Goal: Information Seeking & Learning: Learn about a topic

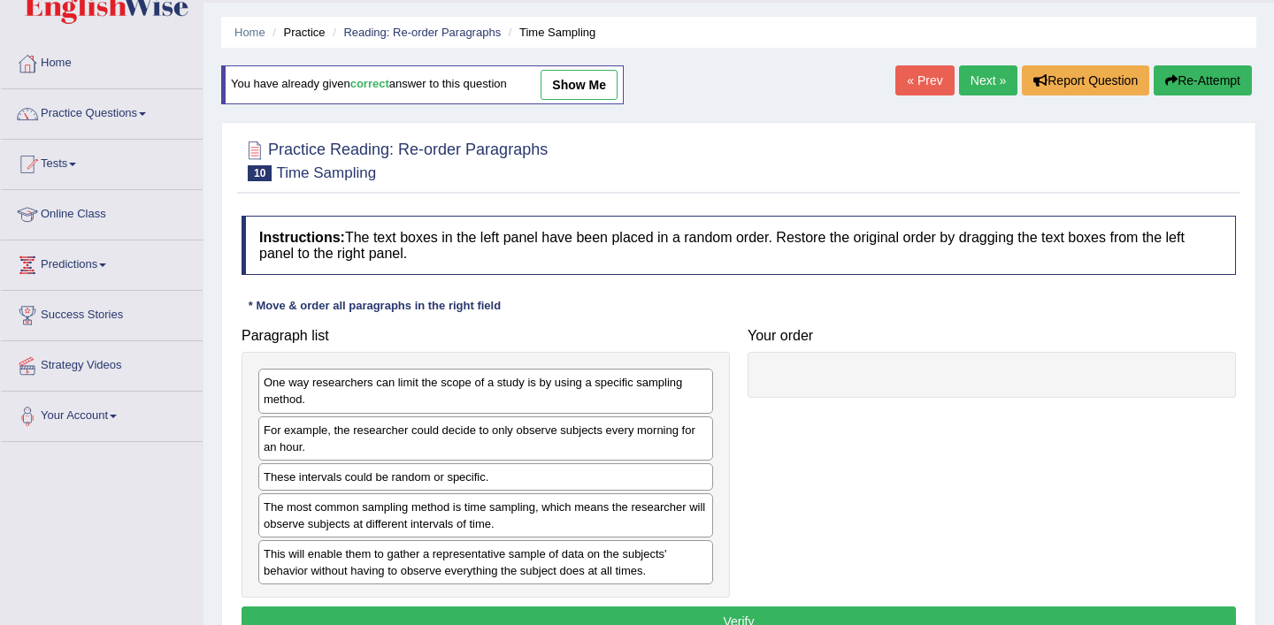
scroll to position [48, 0]
click at [153, 111] on link "Practice Questions" at bounding box center [102, 112] width 202 height 44
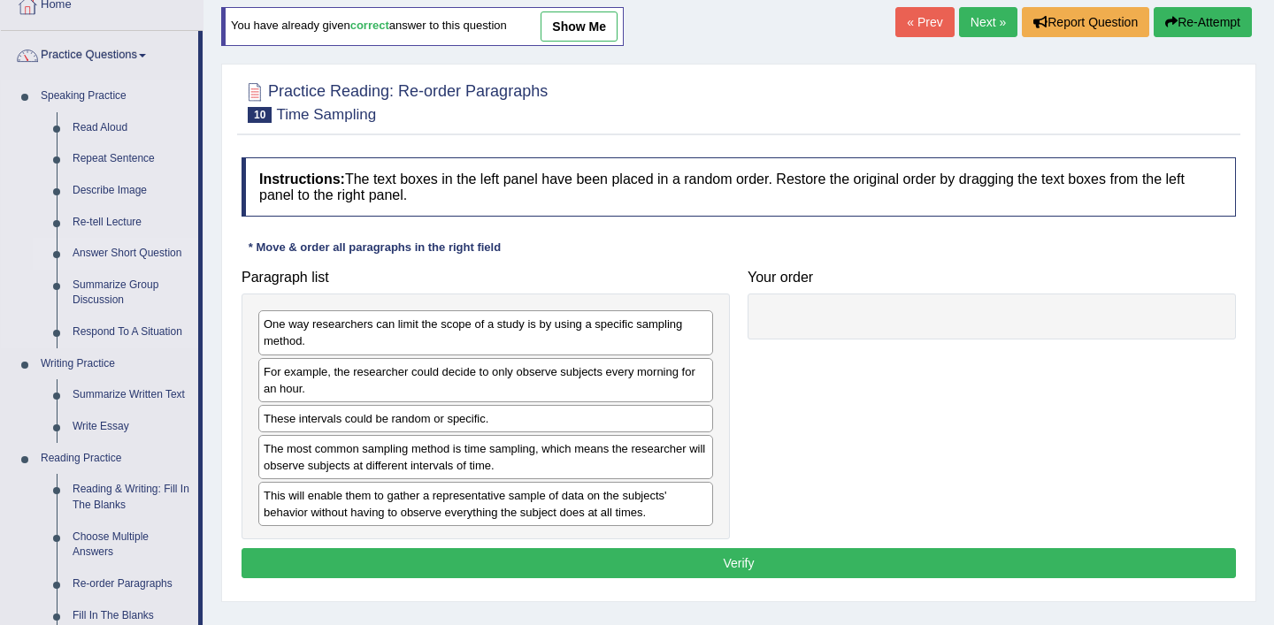
scroll to position [109, 0]
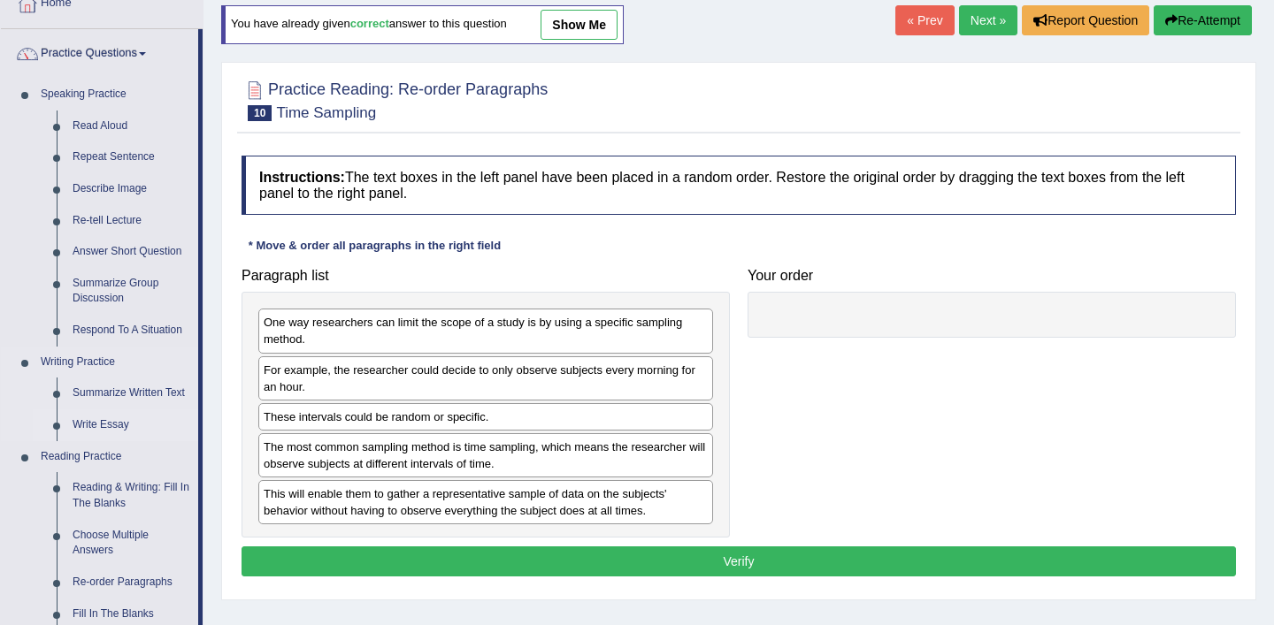
click at [109, 425] on link "Write Essay" at bounding box center [132, 426] width 134 height 32
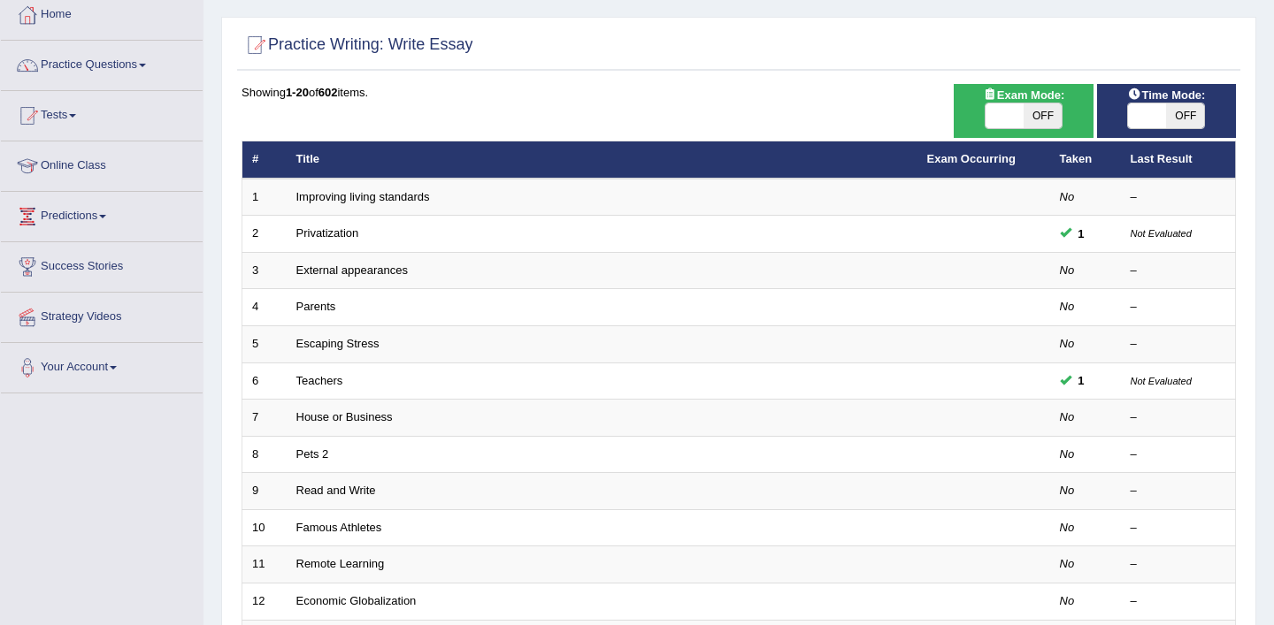
scroll to position [98, 0]
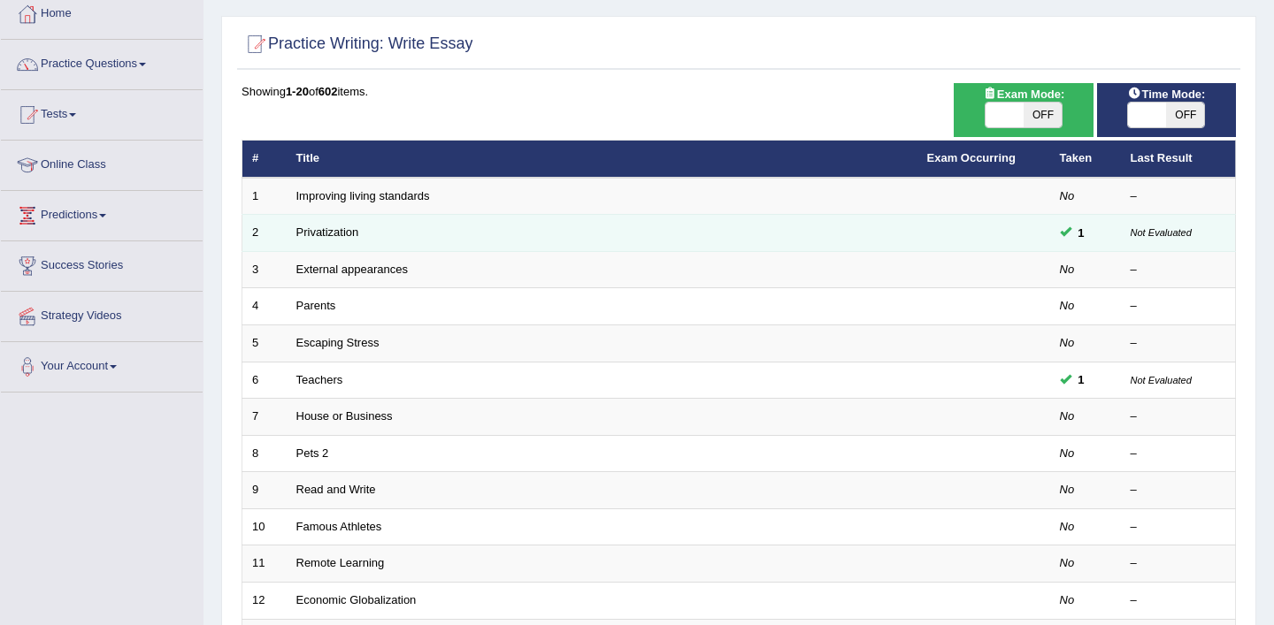
click at [628, 236] on td "Privatization" at bounding box center [602, 233] width 631 height 37
click at [342, 232] on link "Privatization" at bounding box center [327, 232] width 63 height 13
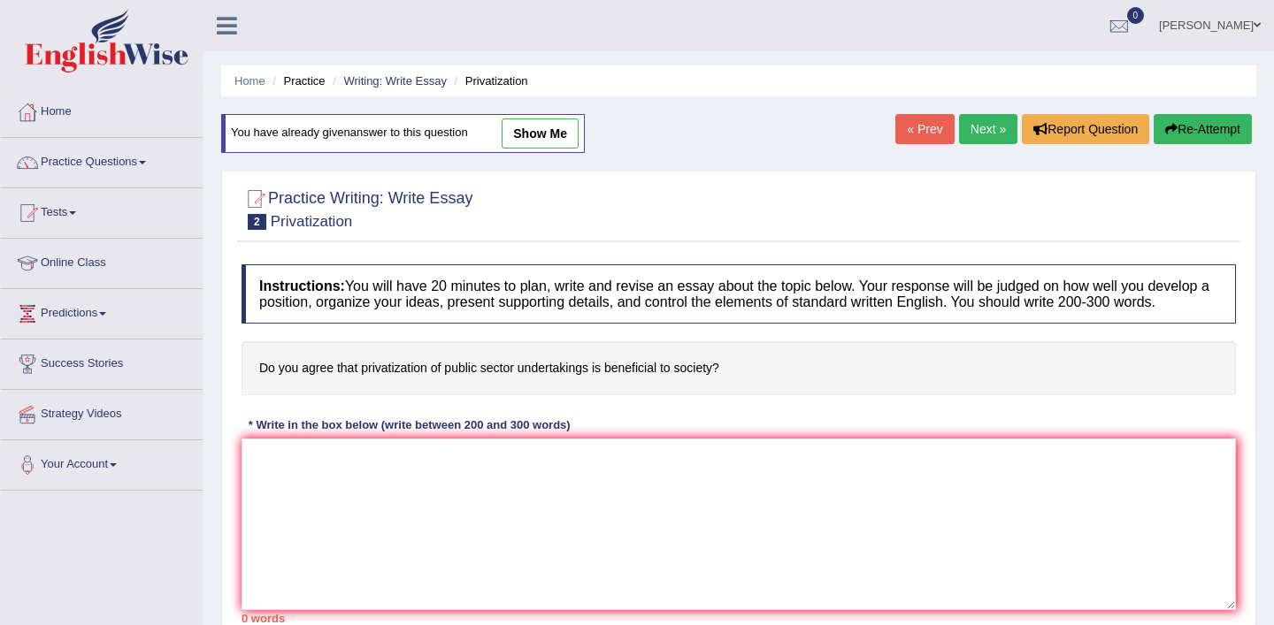
click at [557, 134] on link "show me" at bounding box center [540, 134] width 77 height 30
type textarea "The increasing influence of privatization of public sector has ignited numerous…"
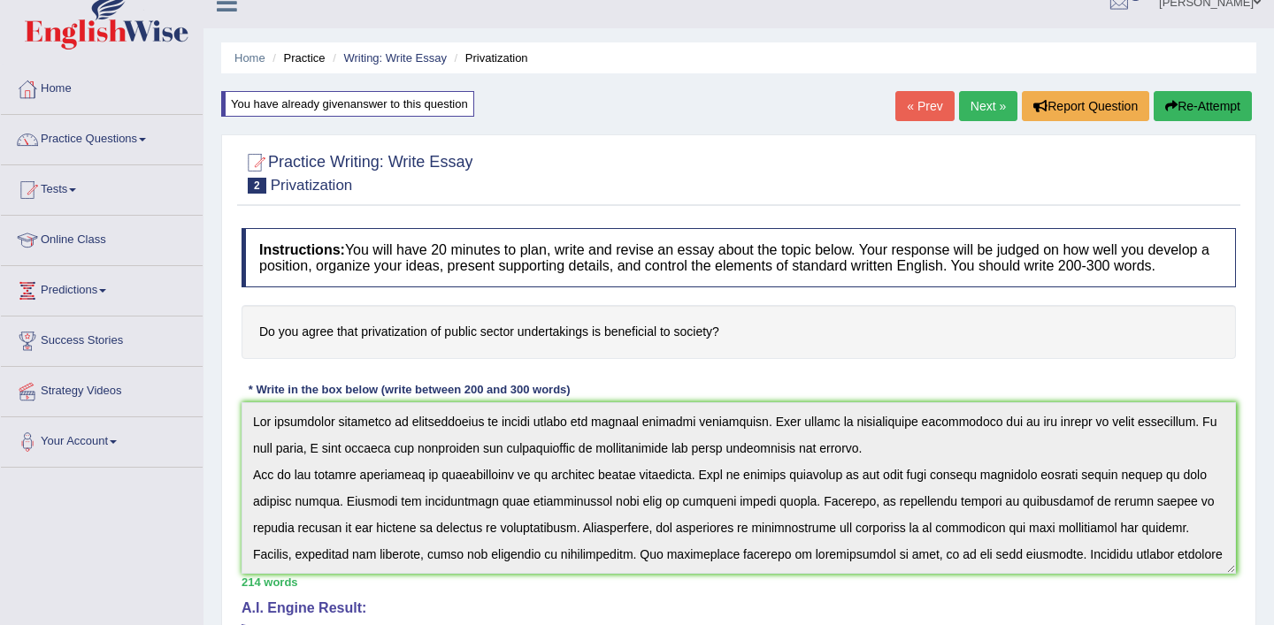
scroll to position [17, 0]
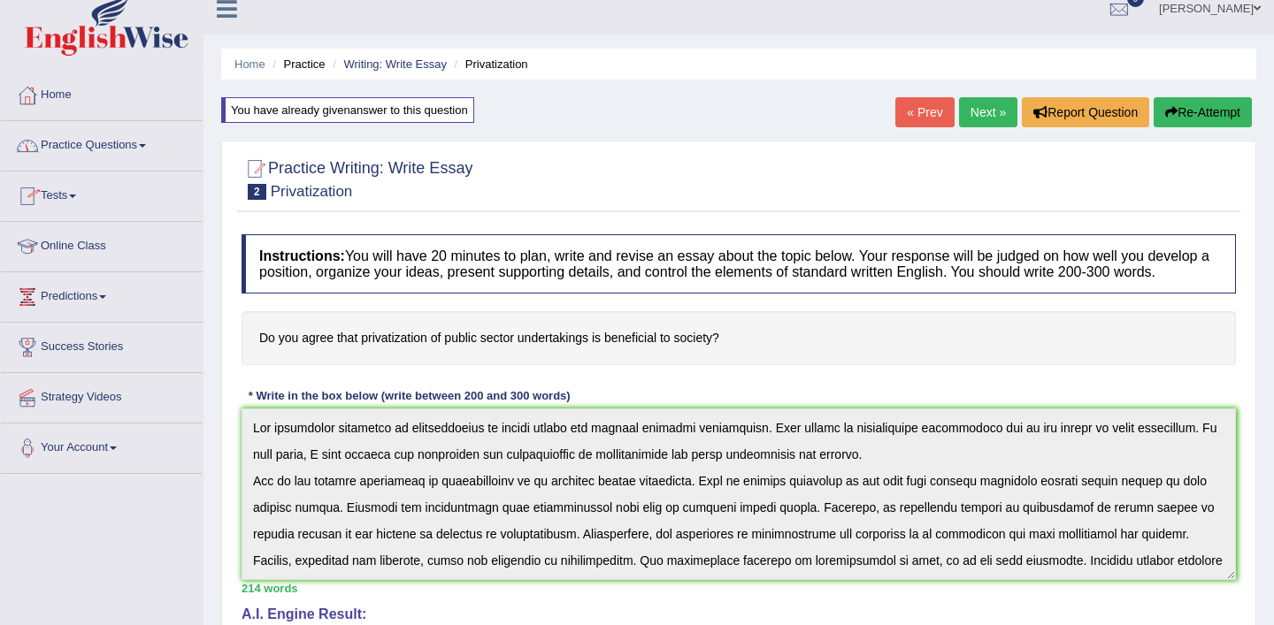
click at [146, 144] on span at bounding box center [142, 146] width 7 height 4
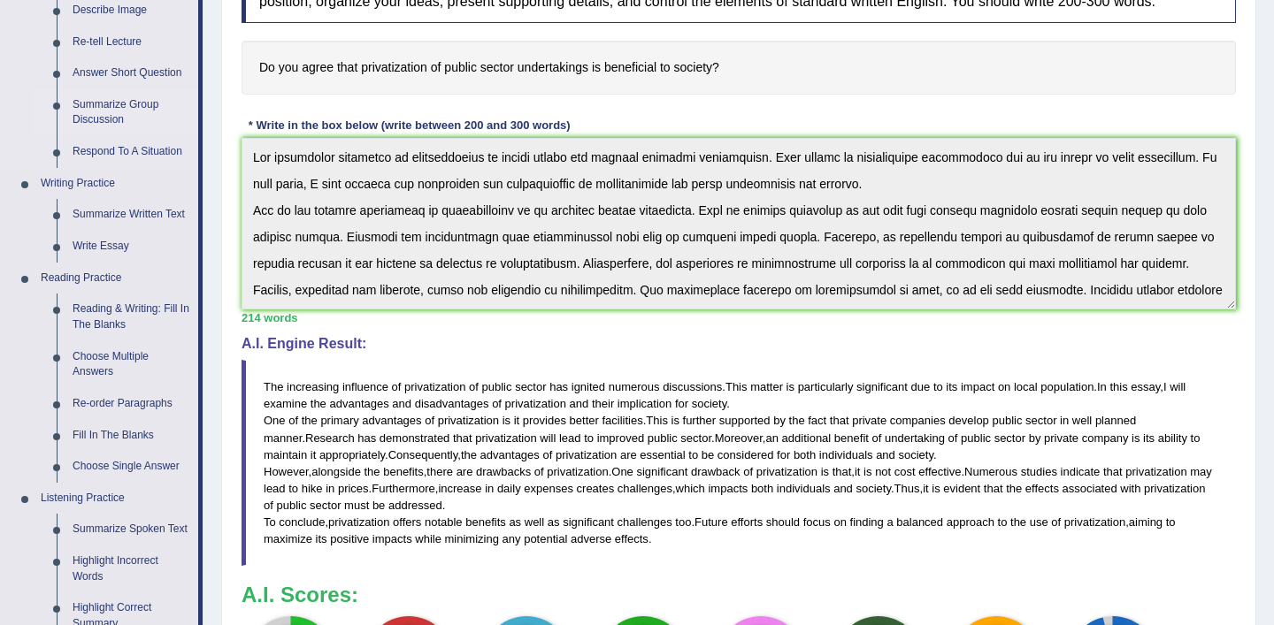
scroll to position [314, 0]
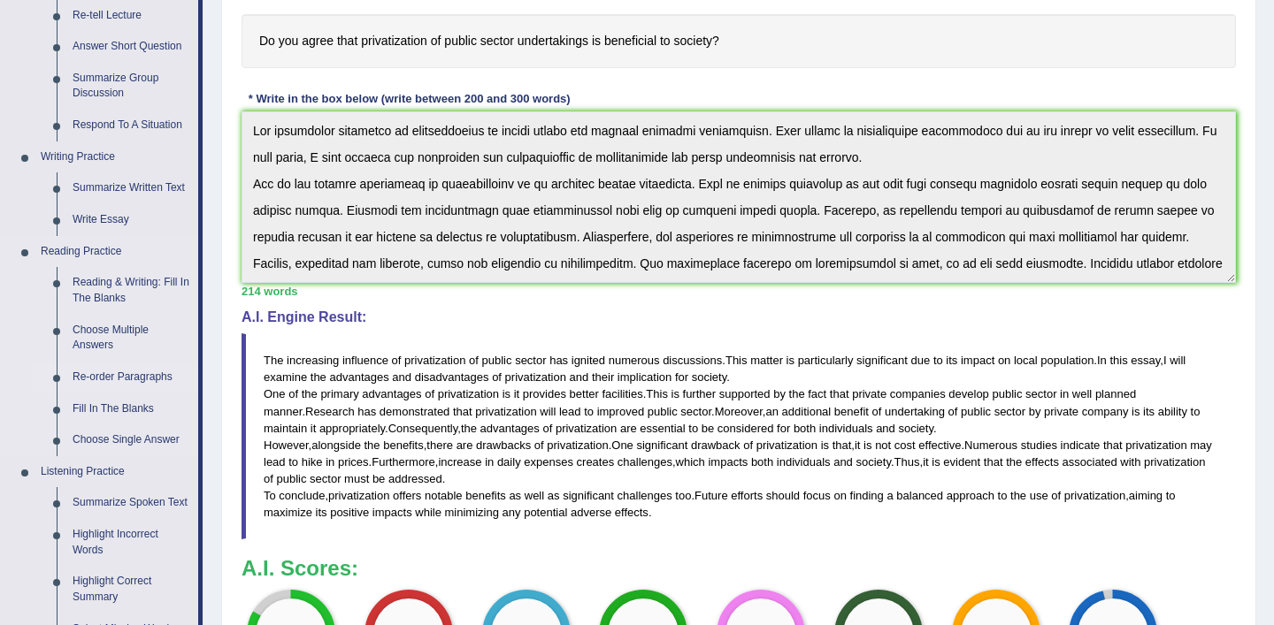
click at [151, 379] on link "Re-order Paragraphs" at bounding box center [132, 378] width 134 height 32
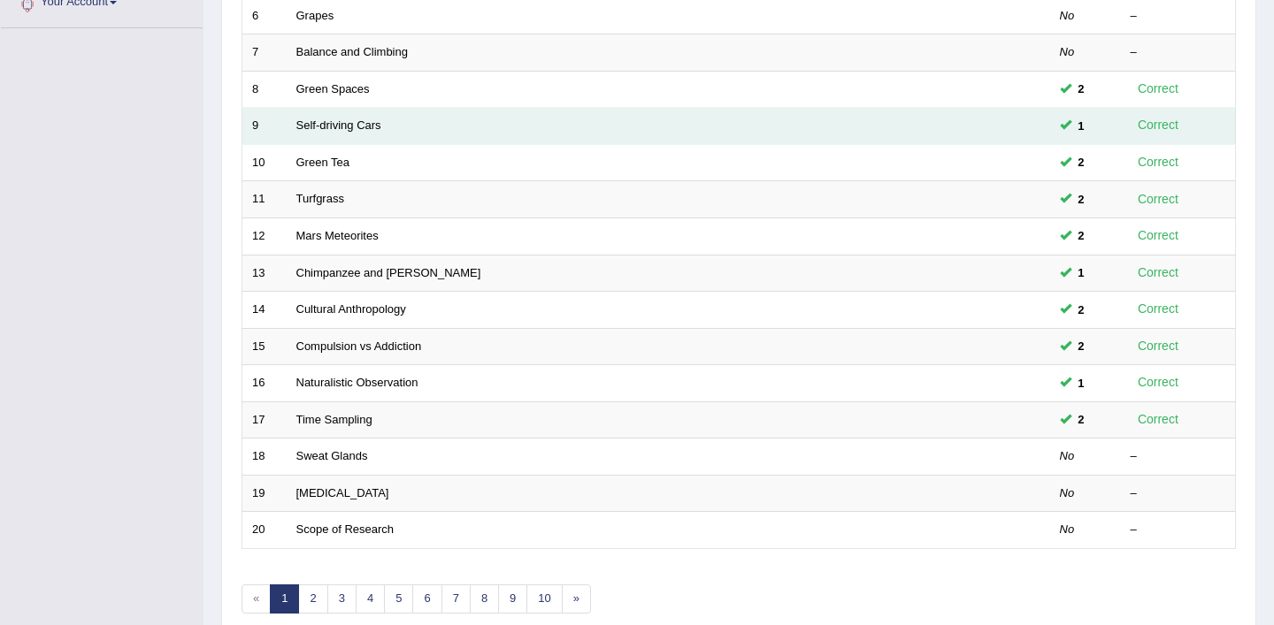
scroll to position [473, 0]
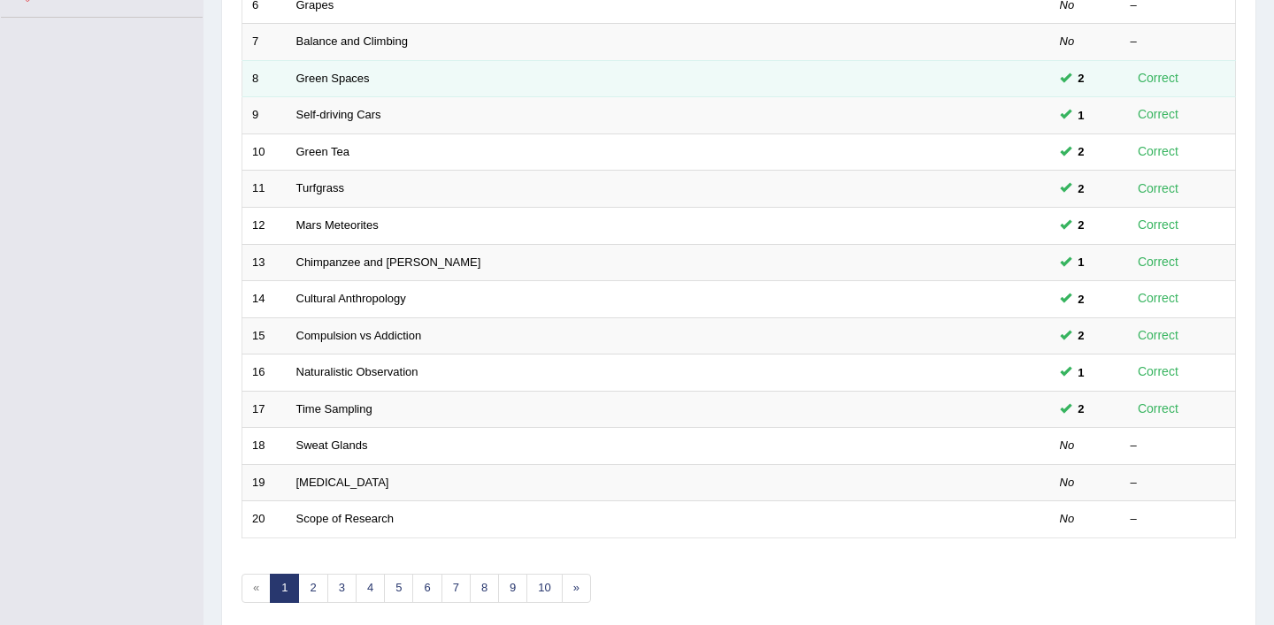
click at [847, 82] on td "Green Spaces" at bounding box center [602, 78] width 631 height 37
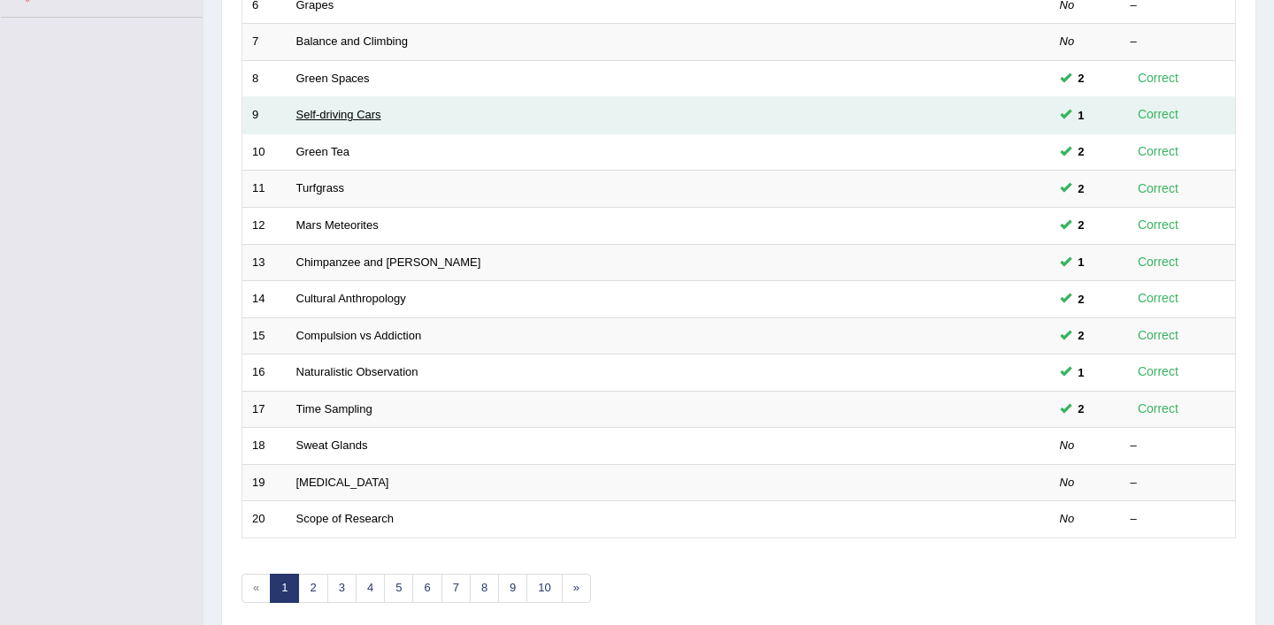
click at [351, 116] on link "Self-driving Cars" at bounding box center [338, 114] width 85 height 13
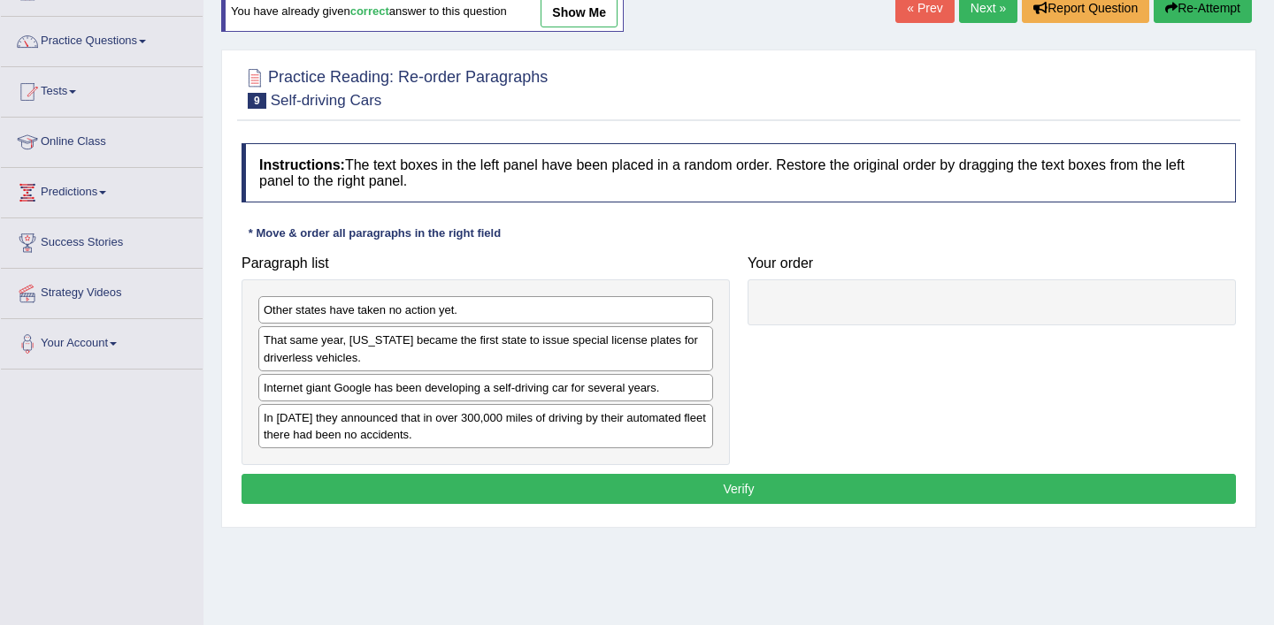
scroll to position [116, 0]
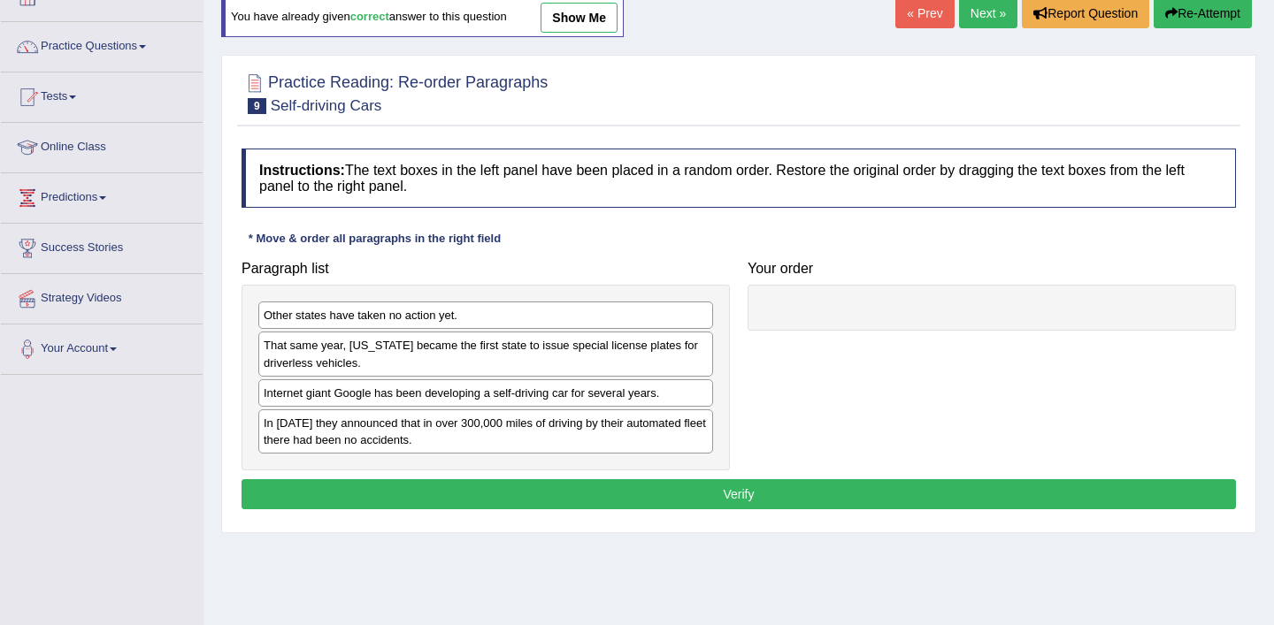
click at [609, 20] on link "show me" at bounding box center [578, 18] width 77 height 30
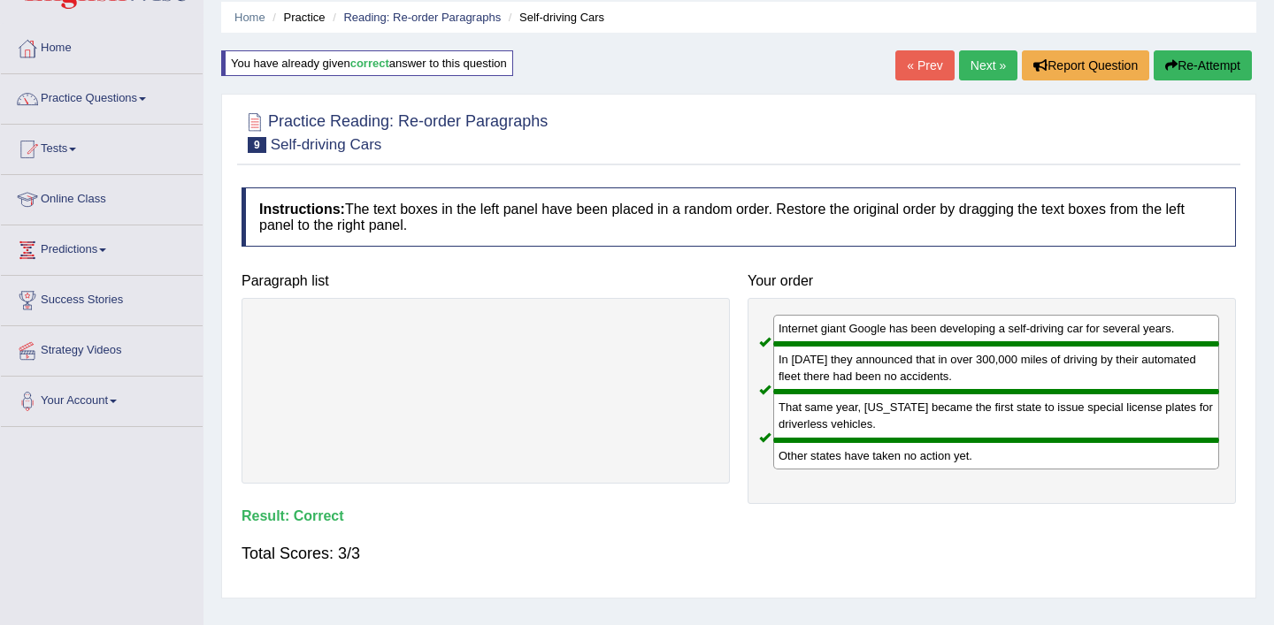
scroll to position [65, 0]
click at [151, 96] on link "Practice Questions" at bounding box center [102, 95] width 202 height 44
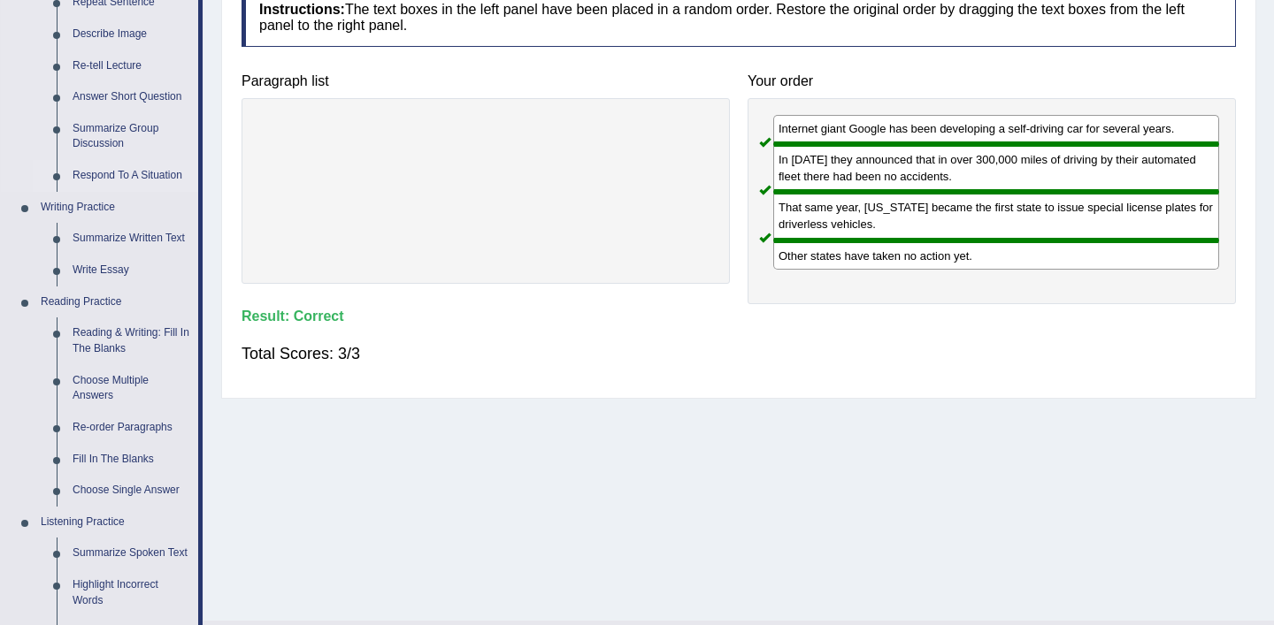
scroll to position [263, 0]
click at [150, 429] on link "Re-order Paragraphs" at bounding box center [132, 429] width 134 height 32
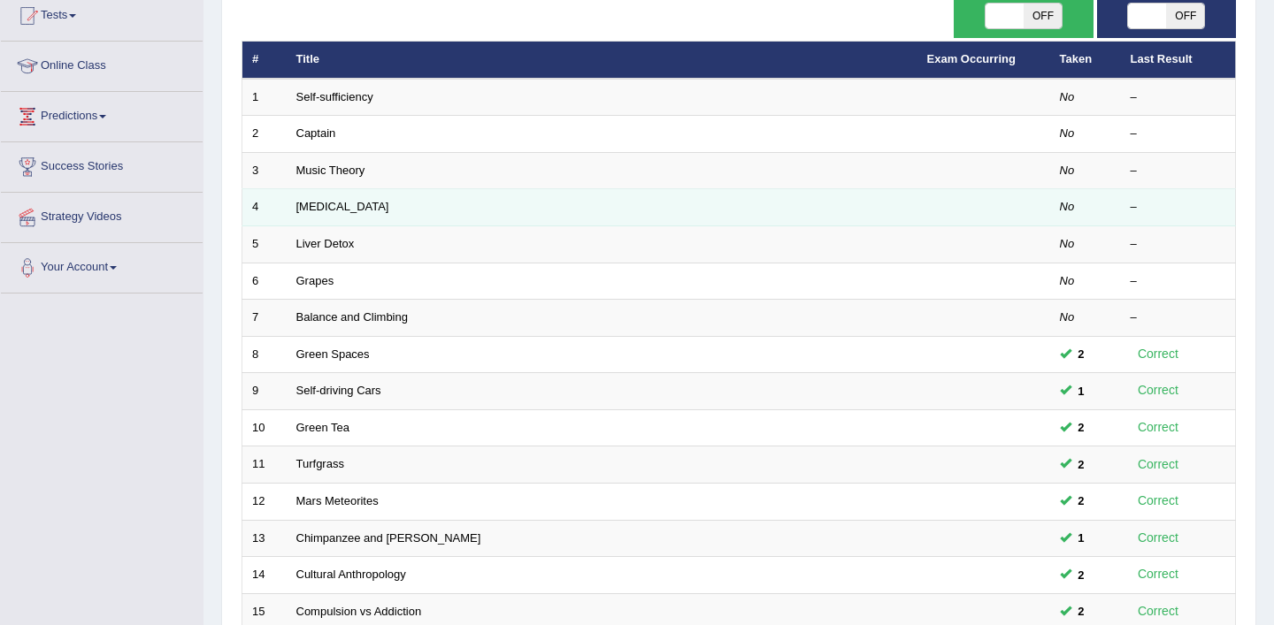
scroll to position [218, 0]
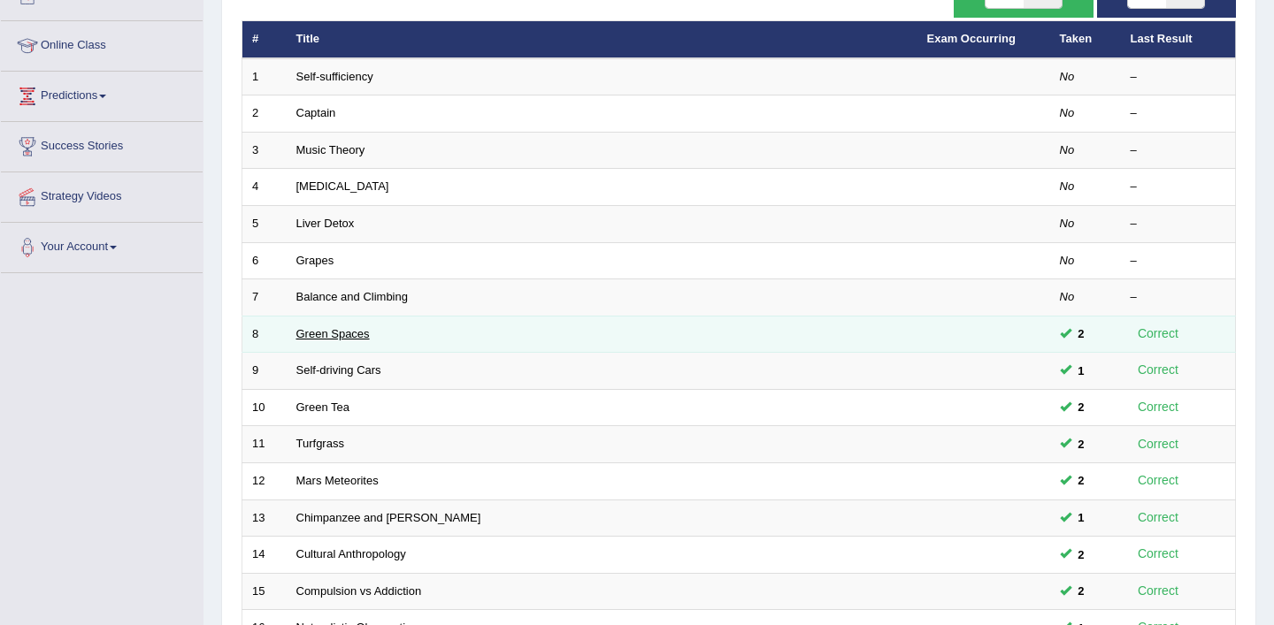
click at [347, 334] on link "Green Spaces" at bounding box center [332, 333] width 73 height 13
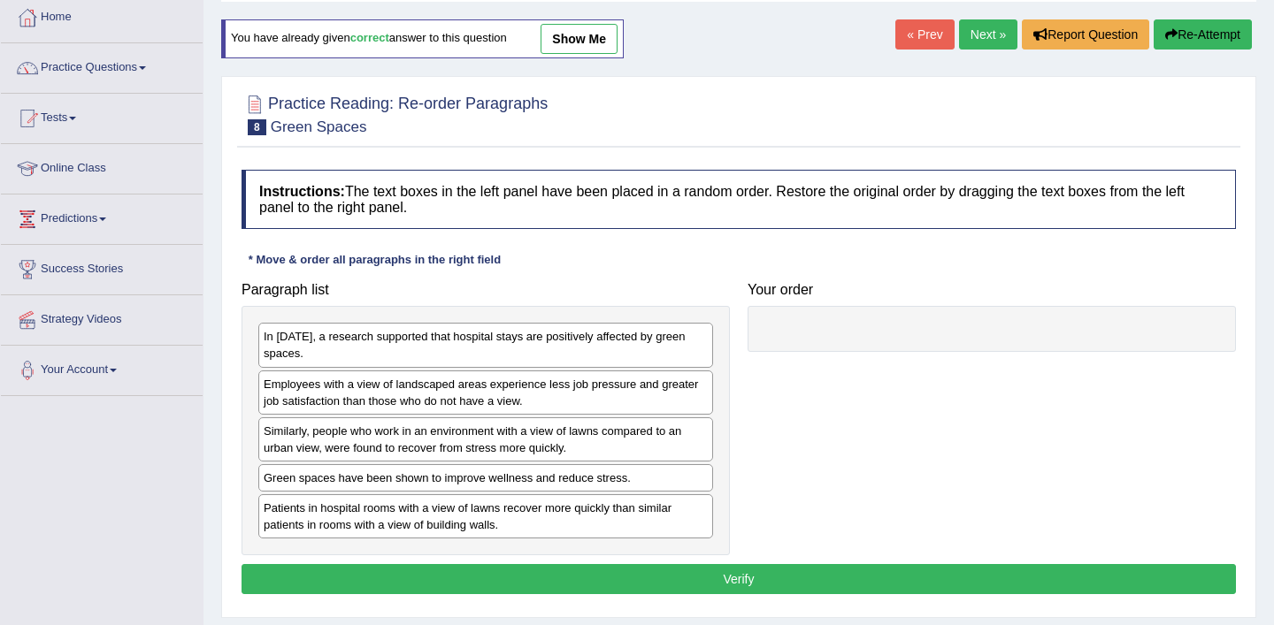
scroll to position [89, 0]
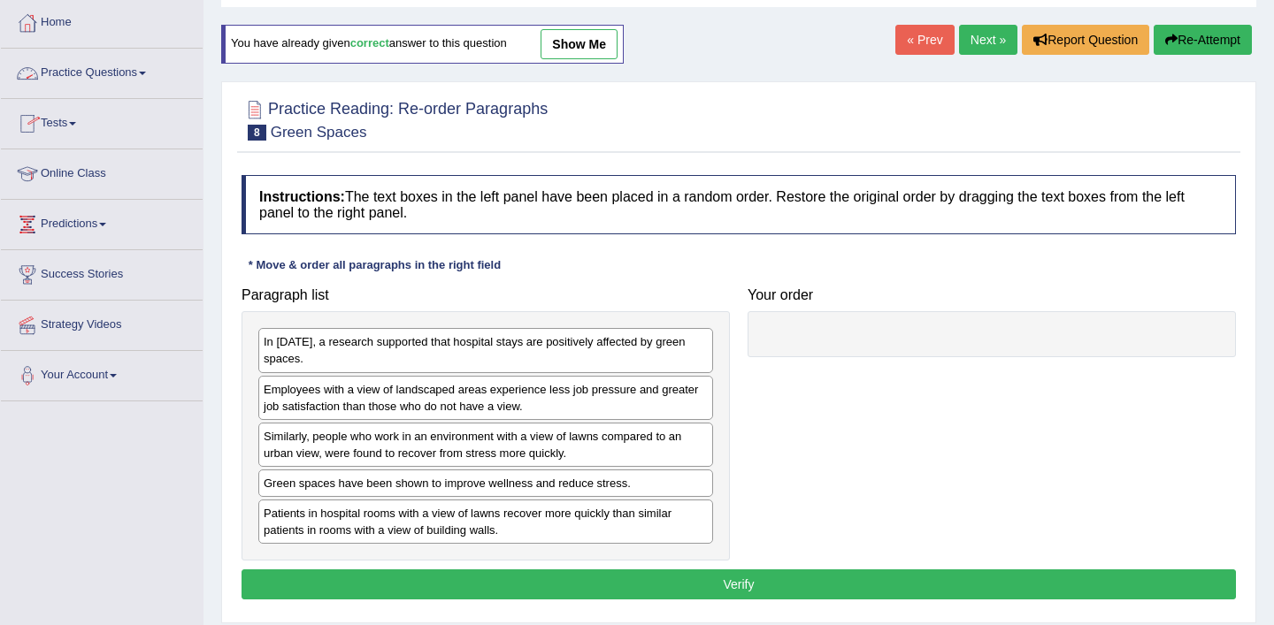
click at [146, 73] on span at bounding box center [142, 74] width 7 height 4
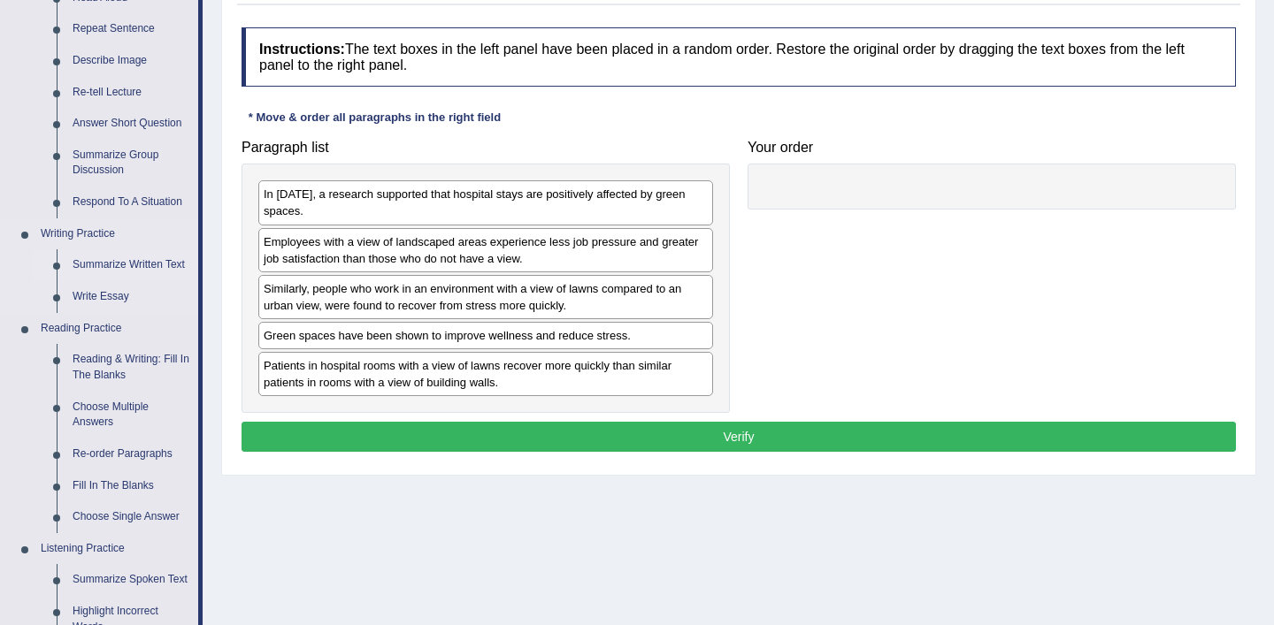
scroll to position [239, 0]
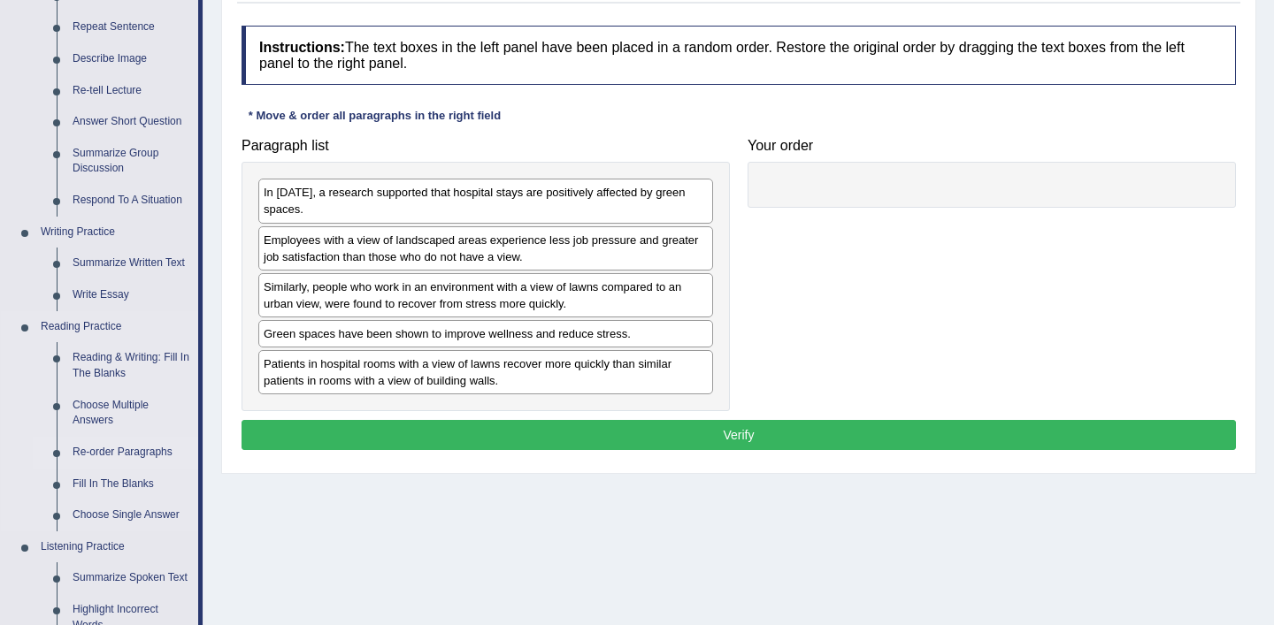
click at [145, 452] on link "Re-order Paragraphs" at bounding box center [132, 453] width 134 height 32
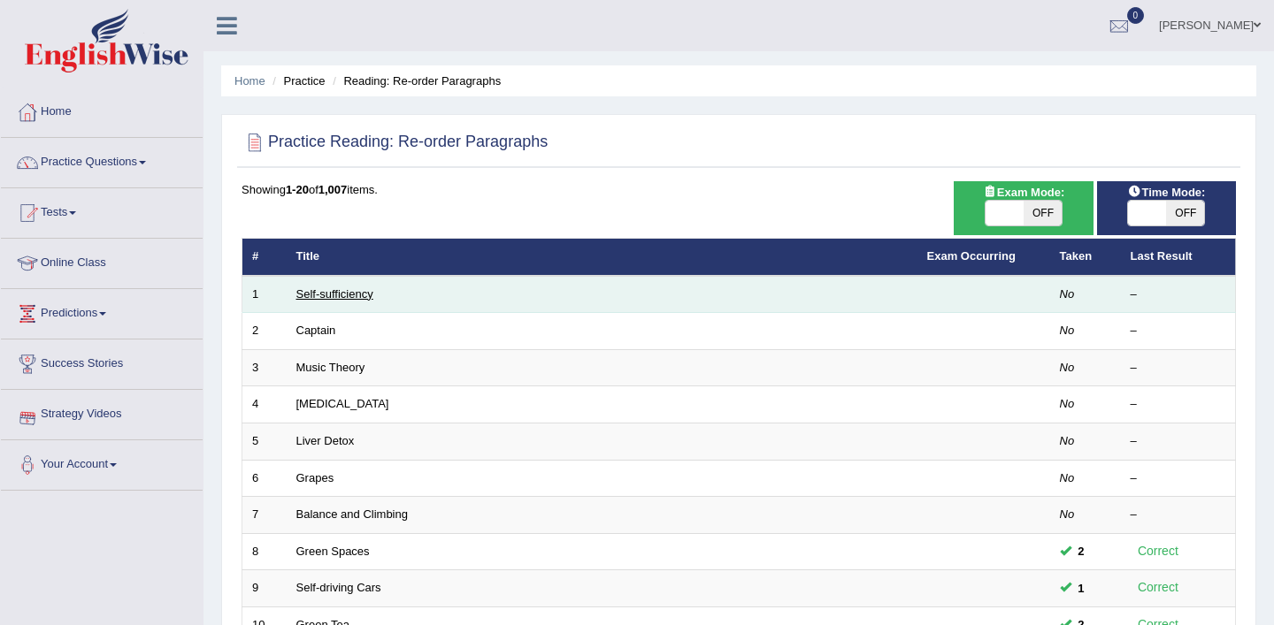
click at [356, 293] on link "Self-sufficiency" at bounding box center [334, 293] width 77 height 13
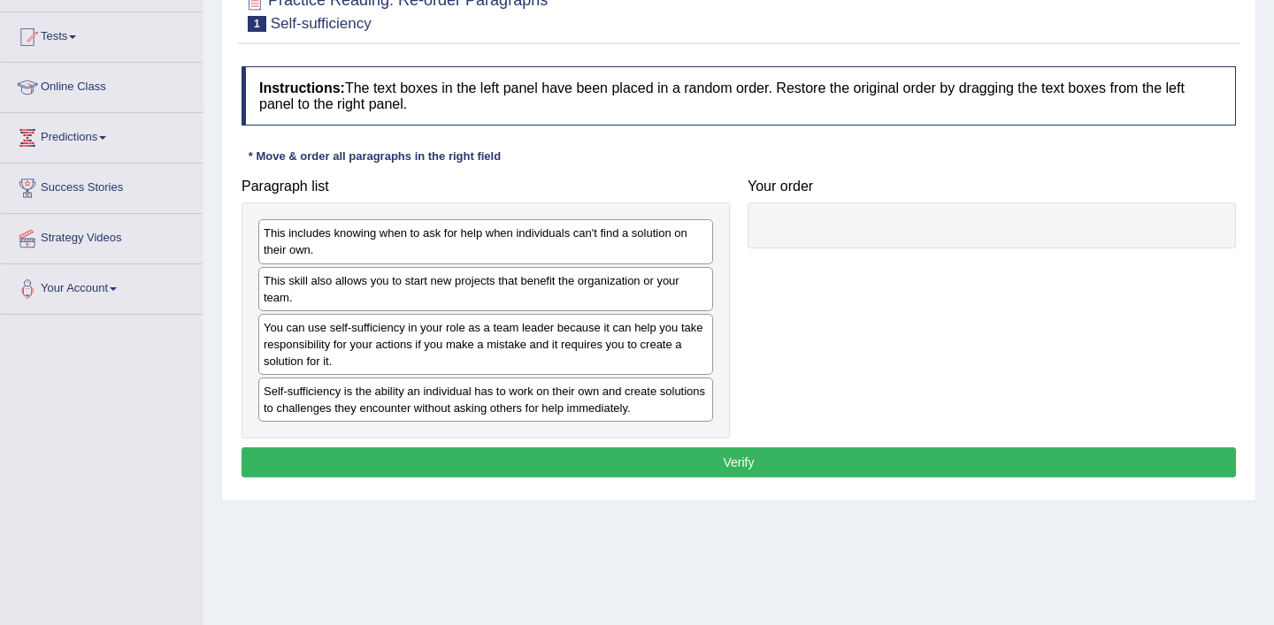
scroll to position [186, 0]
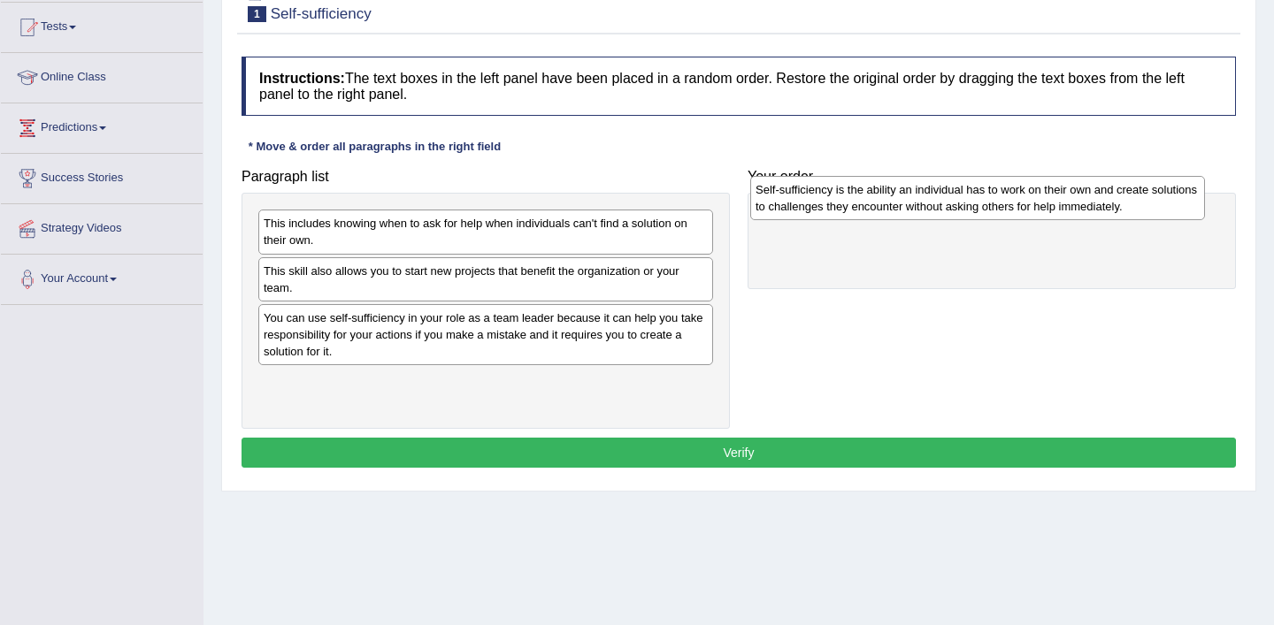
drag, startPoint x: 402, startPoint y: 394, endPoint x: 894, endPoint y: 211, distance: 525.9
click at [894, 211] on div "Self-sufficiency is the ability an individual has to work on their own and crea…" at bounding box center [977, 198] width 455 height 44
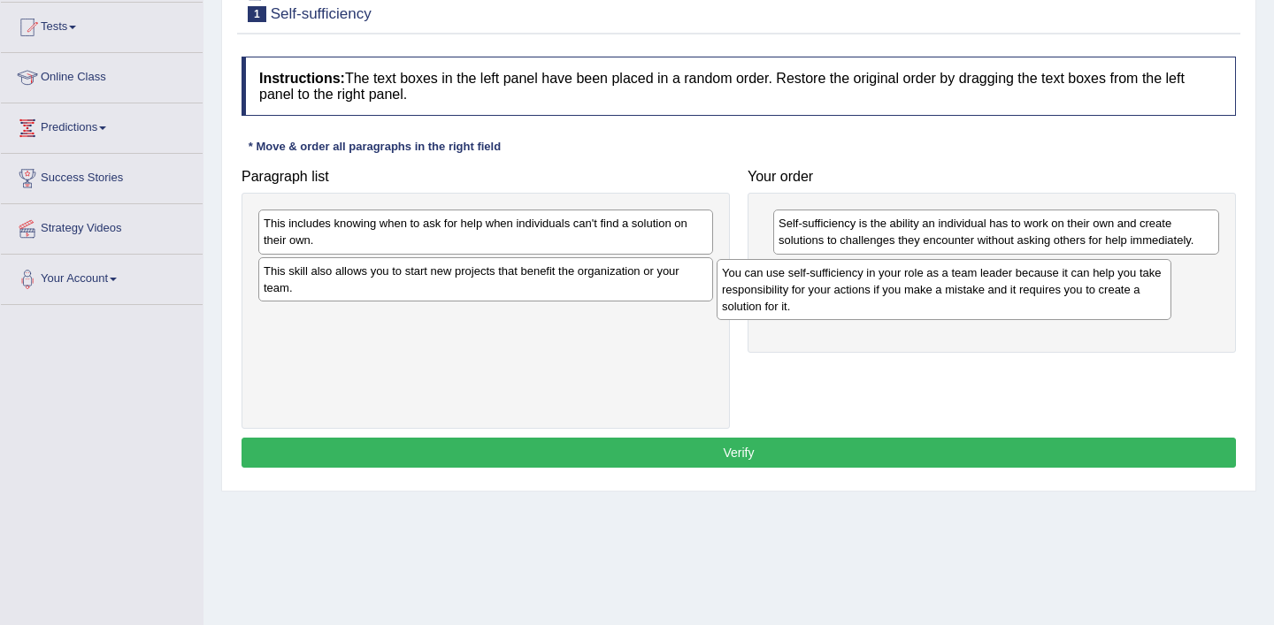
drag, startPoint x: 417, startPoint y: 341, endPoint x: 886, endPoint y: 295, distance: 471.9
click at [886, 295] on div "You can use self-sufficiency in your role as a team leader because it can help …" at bounding box center [943, 289] width 455 height 61
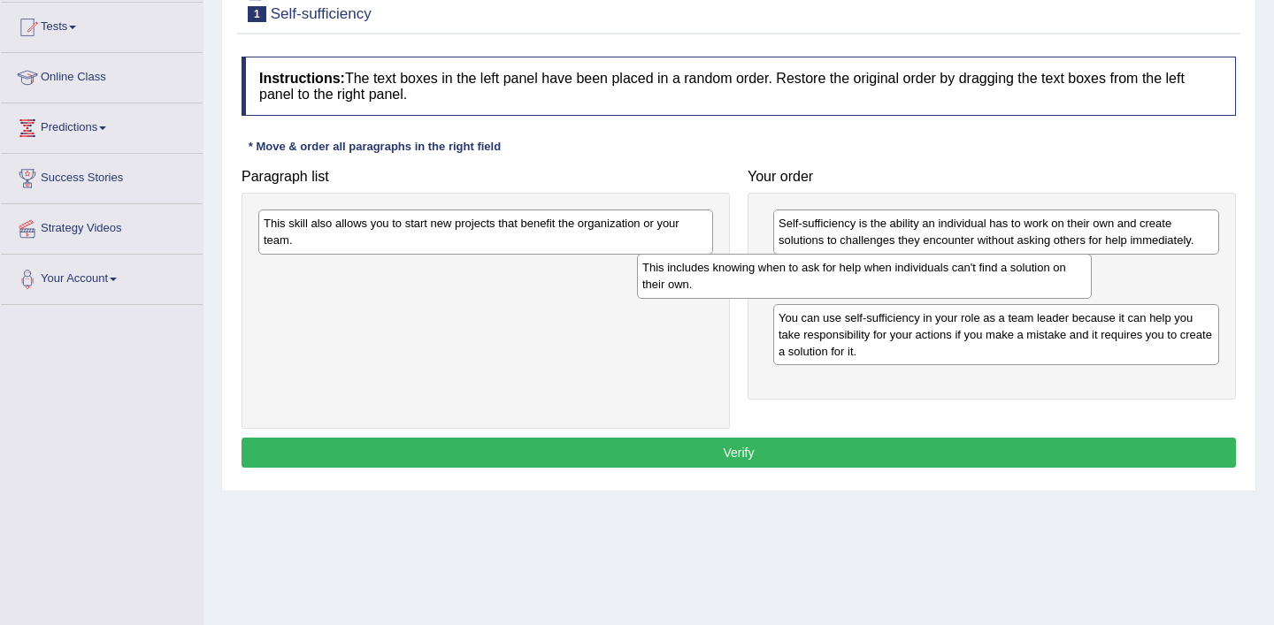
drag, startPoint x: 562, startPoint y: 238, endPoint x: 941, endPoint y: 284, distance: 382.2
click at [941, 284] on div "This includes knowing when to ask for help when individuals can't find a soluti…" at bounding box center [864, 276] width 455 height 44
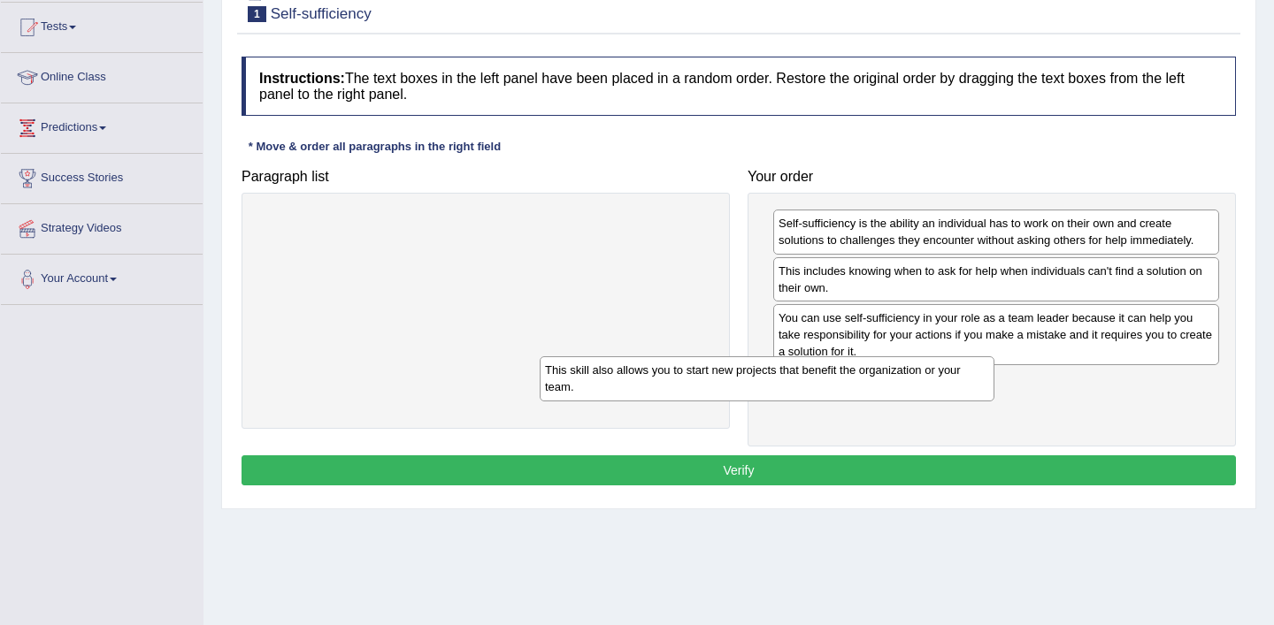
drag, startPoint x: 662, startPoint y: 232, endPoint x: 976, endPoint y: 395, distance: 354.1
click at [976, 394] on div "This skill also allows you to start new projects that benefit the organization …" at bounding box center [767, 378] width 455 height 44
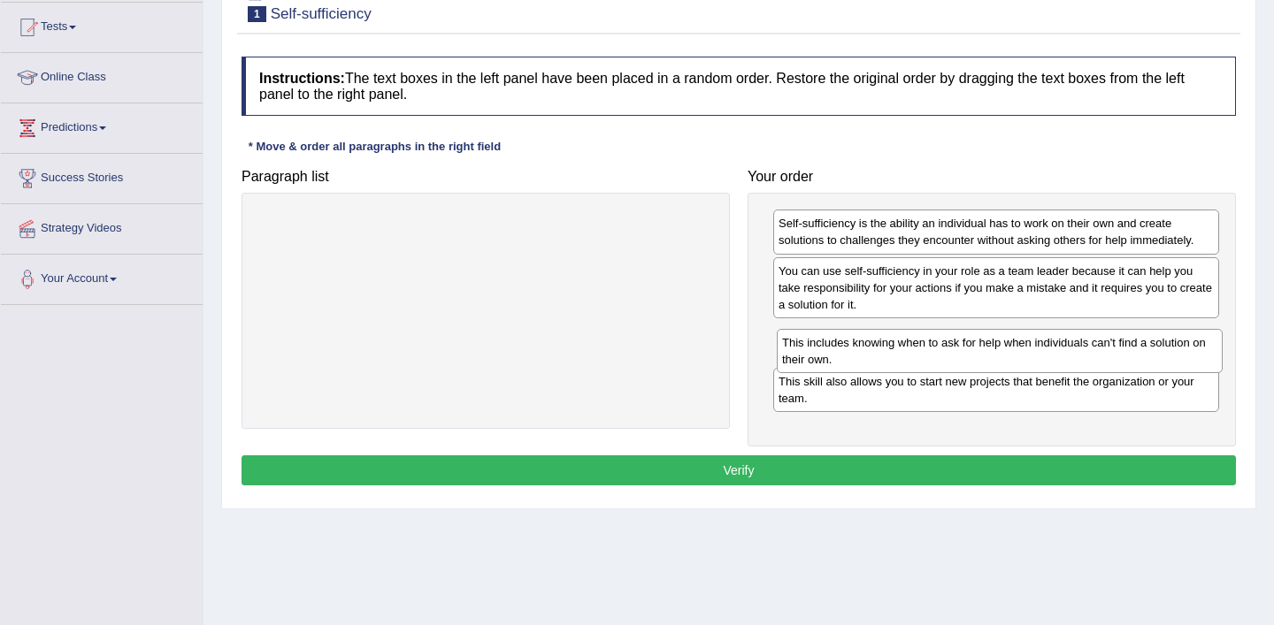
drag, startPoint x: 976, startPoint y: 280, endPoint x: 978, endPoint y: 347, distance: 66.4
click at [978, 347] on div "This includes knowing when to ask for help when individuals can't find a soluti…" at bounding box center [1000, 351] width 446 height 44
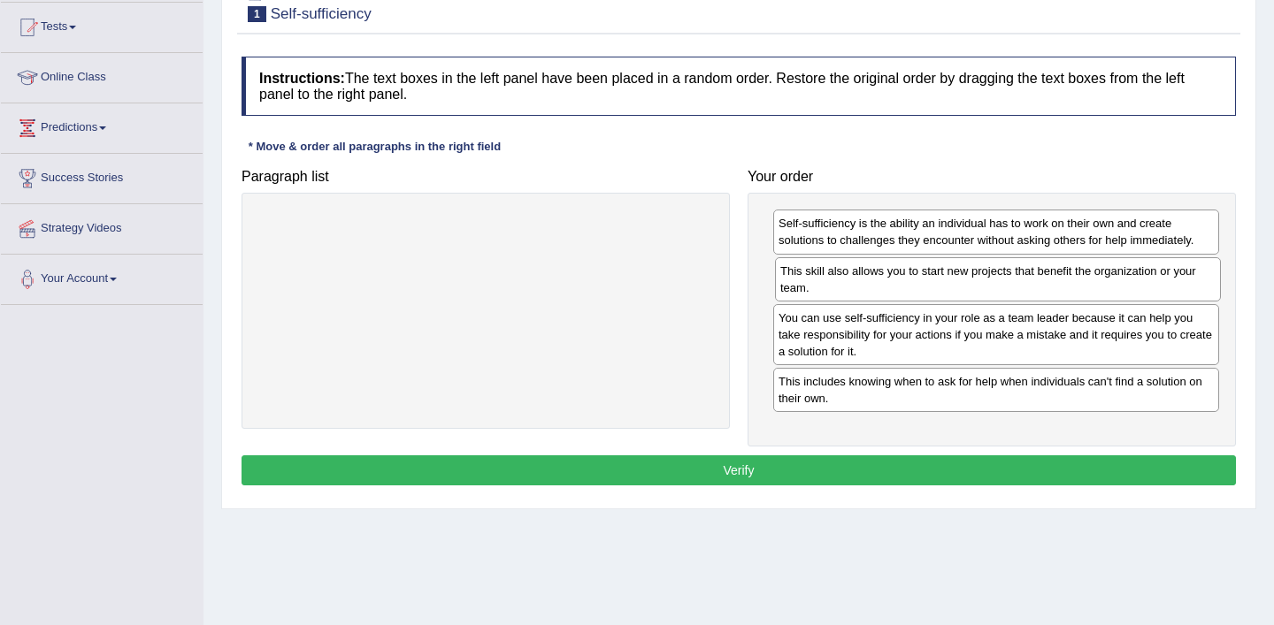
drag, startPoint x: 906, startPoint y: 396, endPoint x: 907, endPoint y: 284, distance: 112.3
click at [907, 284] on div "This skill also allows you to start new projects that benefit the organization …" at bounding box center [998, 279] width 446 height 44
click at [915, 348] on div "You can use self-sufficiency in your role as a team leader because it can help …" at bounding box center [996, 334] width 446 height 61
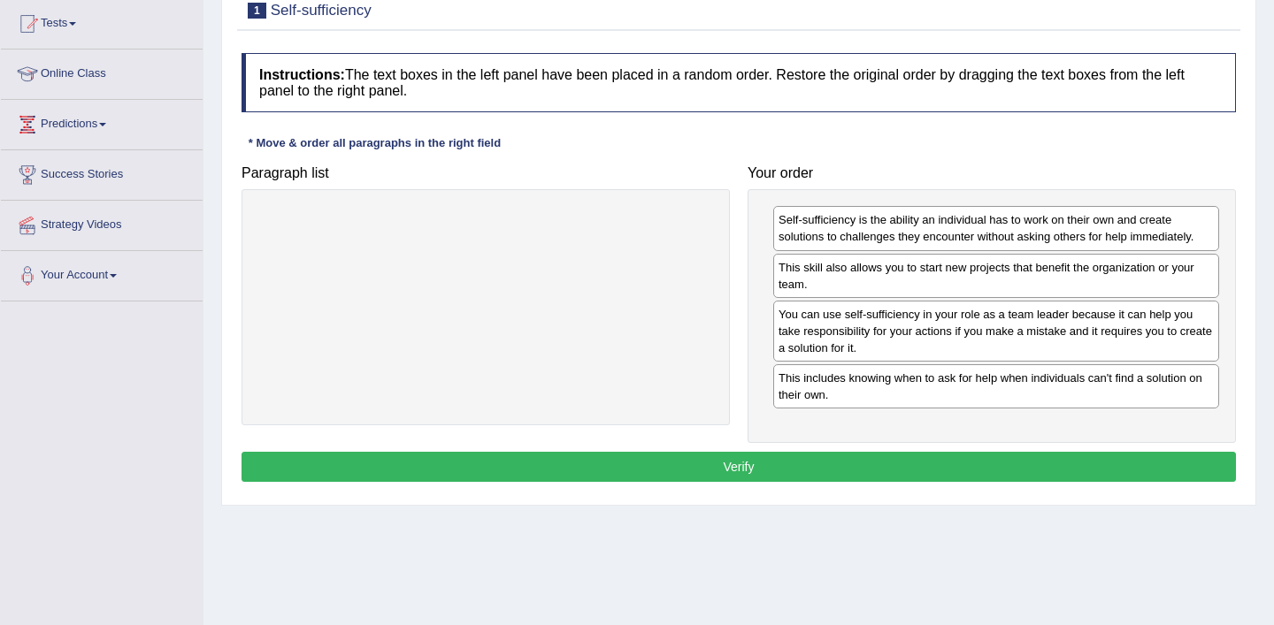
scroll to position [187, 0]
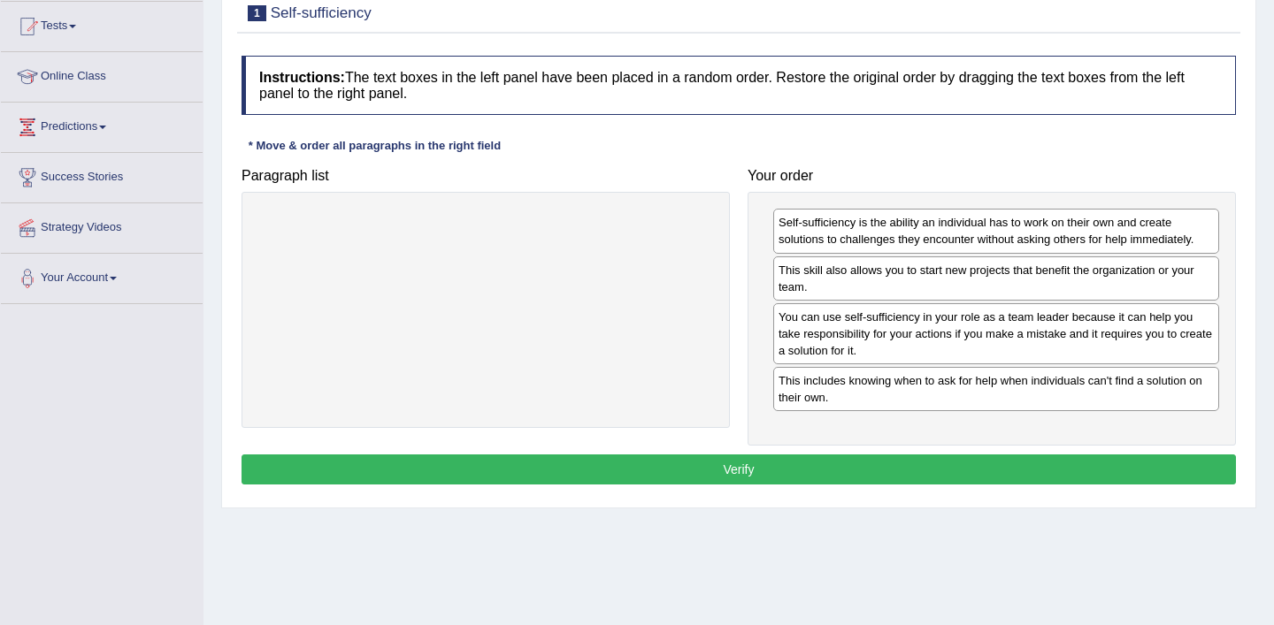
click at [754, 472] on button "Verify" at bounding box center [738, 470] width 994 height 30
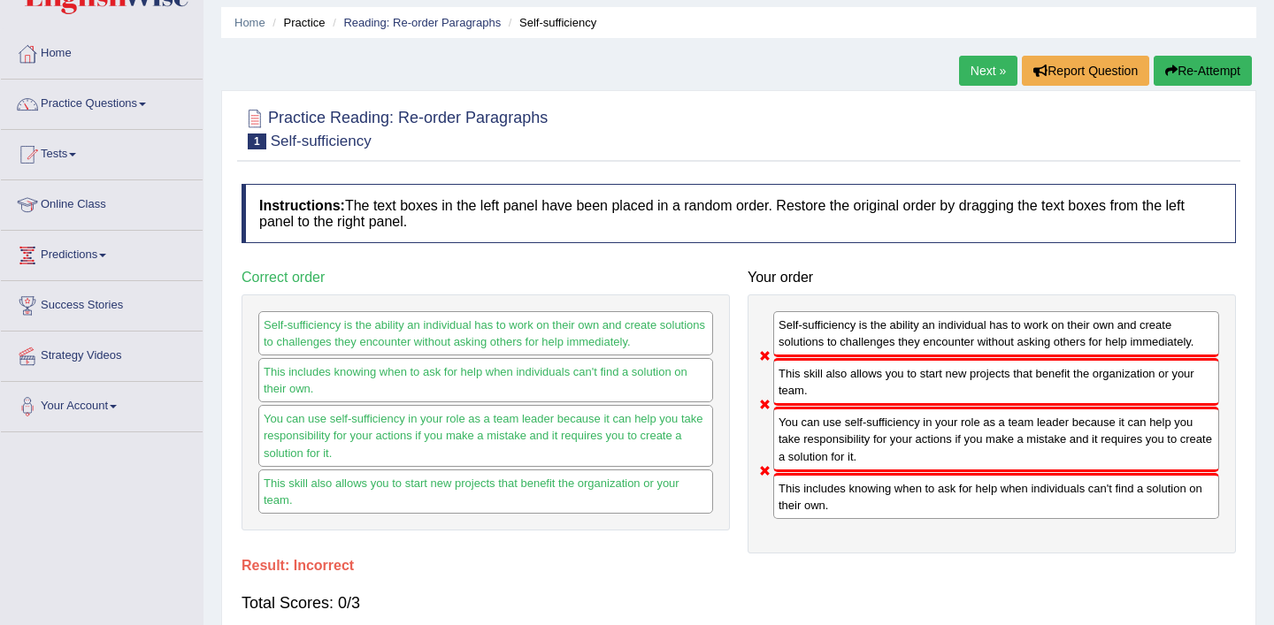
scroll to position [52, 0]
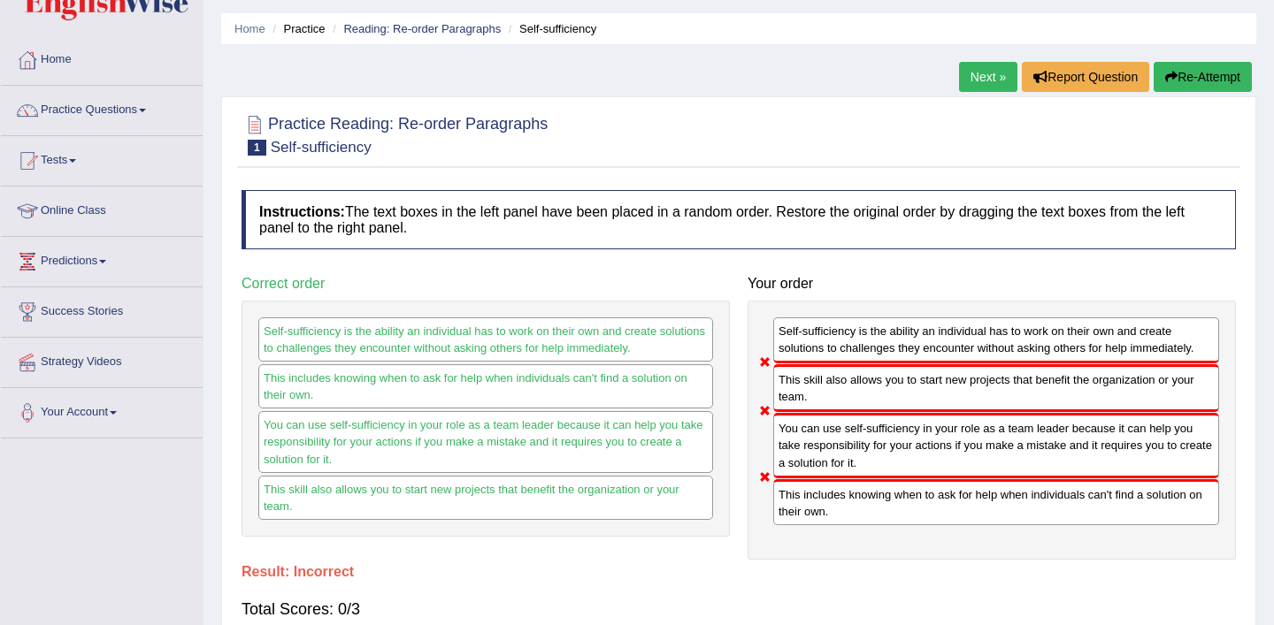
click at [985, 79] on link "Next »" at bounding box center [988, 77] width 58 height 30
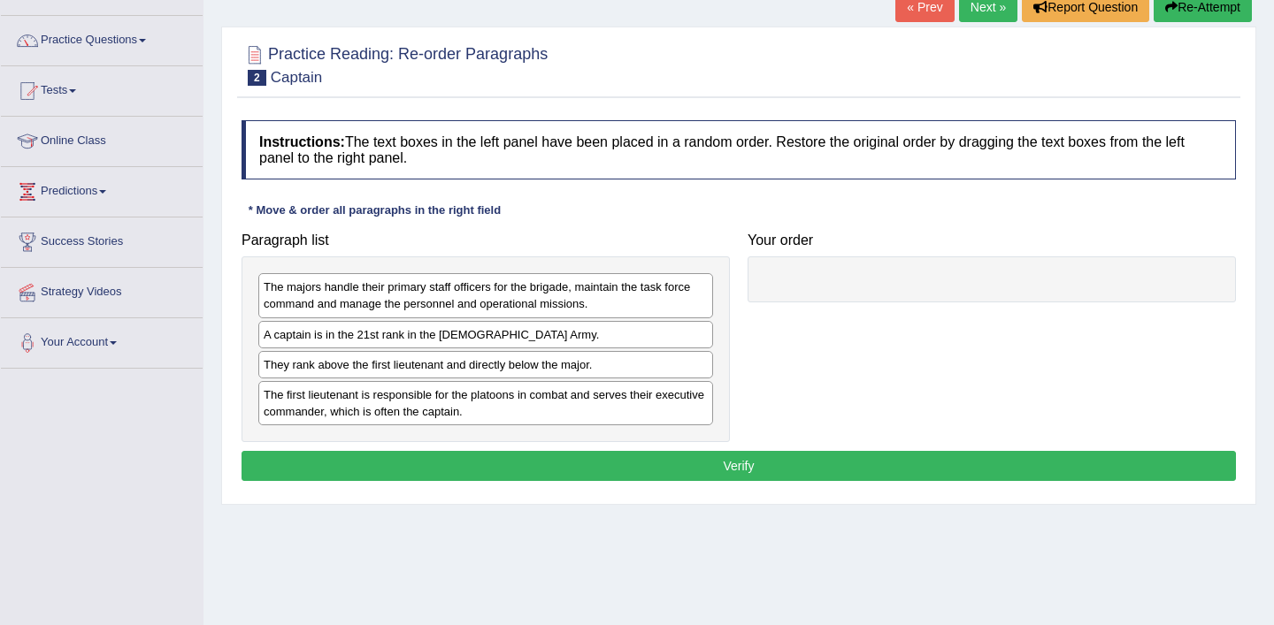
scroll to position [123, 0]
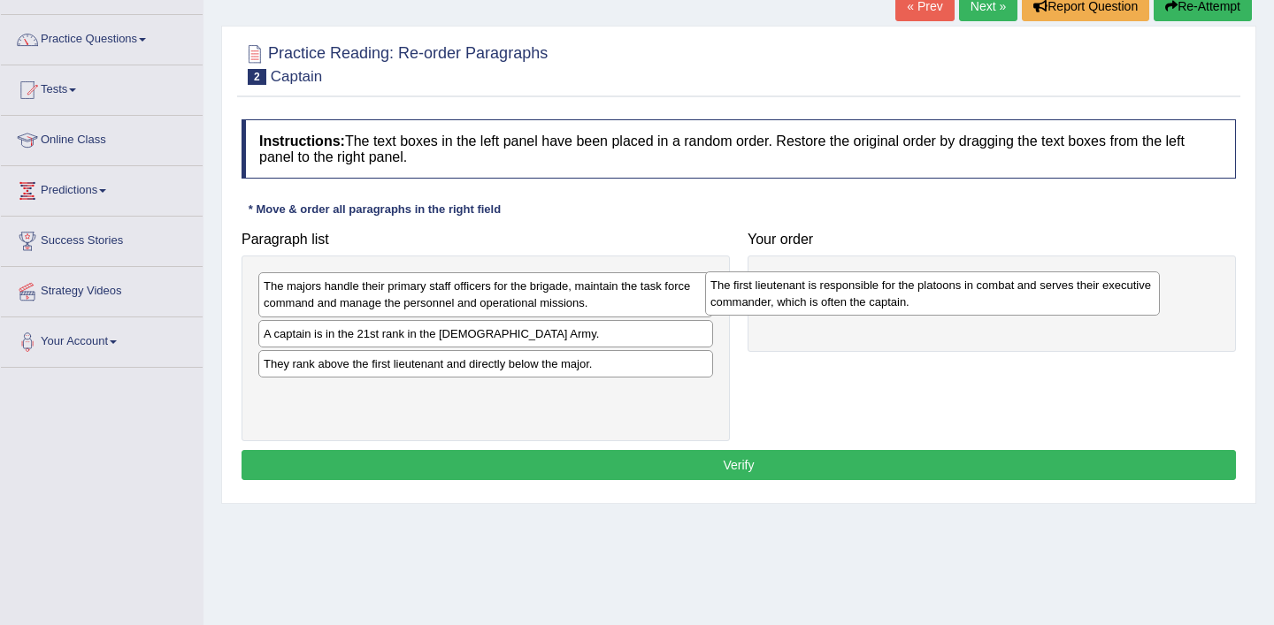
drag, startPoint x: 399, startPoint y: 401, endPoint x: 845, endPoint y: 292, distance: 458.9
click at [845, 292] on div "The first lieutenant is responsible for the platoons in combat and serves their…" at bounding box center [932, 294] width 455 height 44
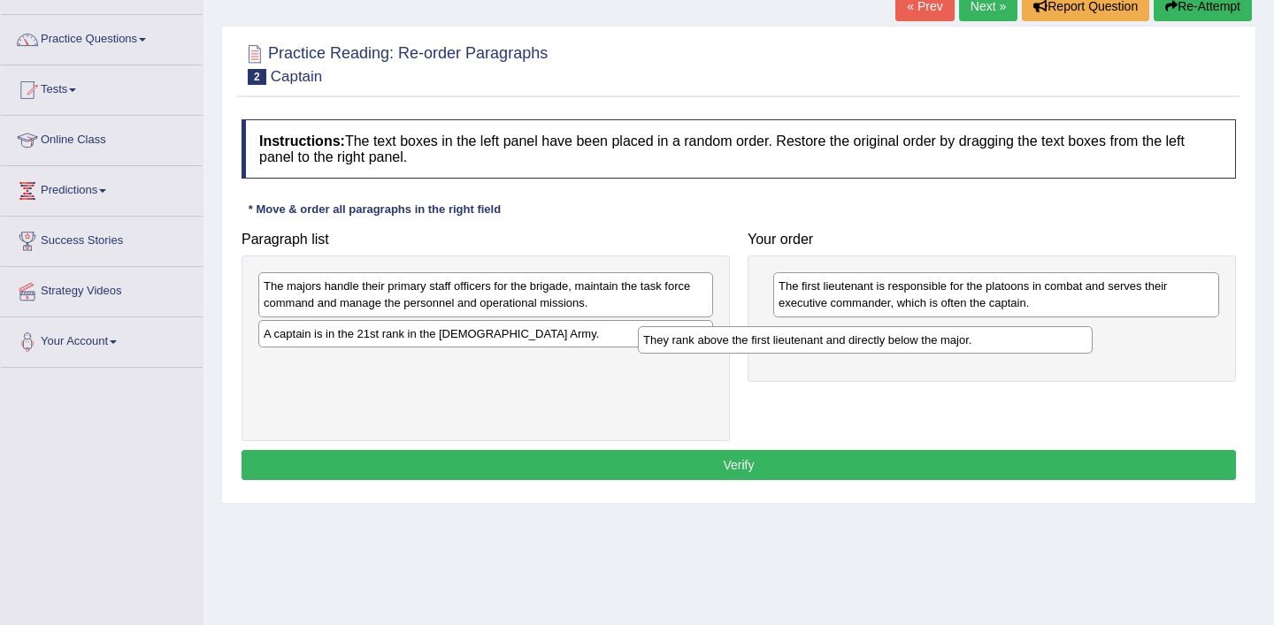
drag, startPoint x: 615, startPoint y: 365, endPoint x: 994, endPoint y: 341, distance: 380.3
click at [994, 341] on div "They rank above the first lieutenant and directly below the major." at bounding box center [865, 339] width 455 height 27
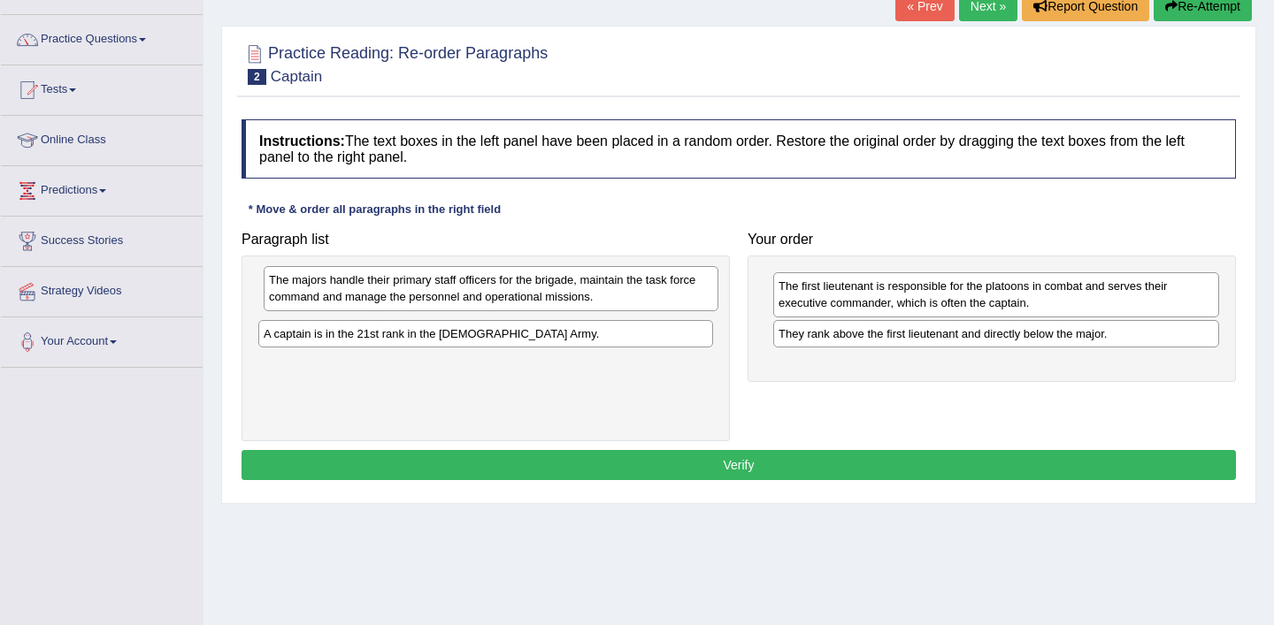
click at [497, 295] on div "The majors handle their primary staff officers for the brigade, maintain the ta…" at bounding box center [491, 288] width 455 height 44
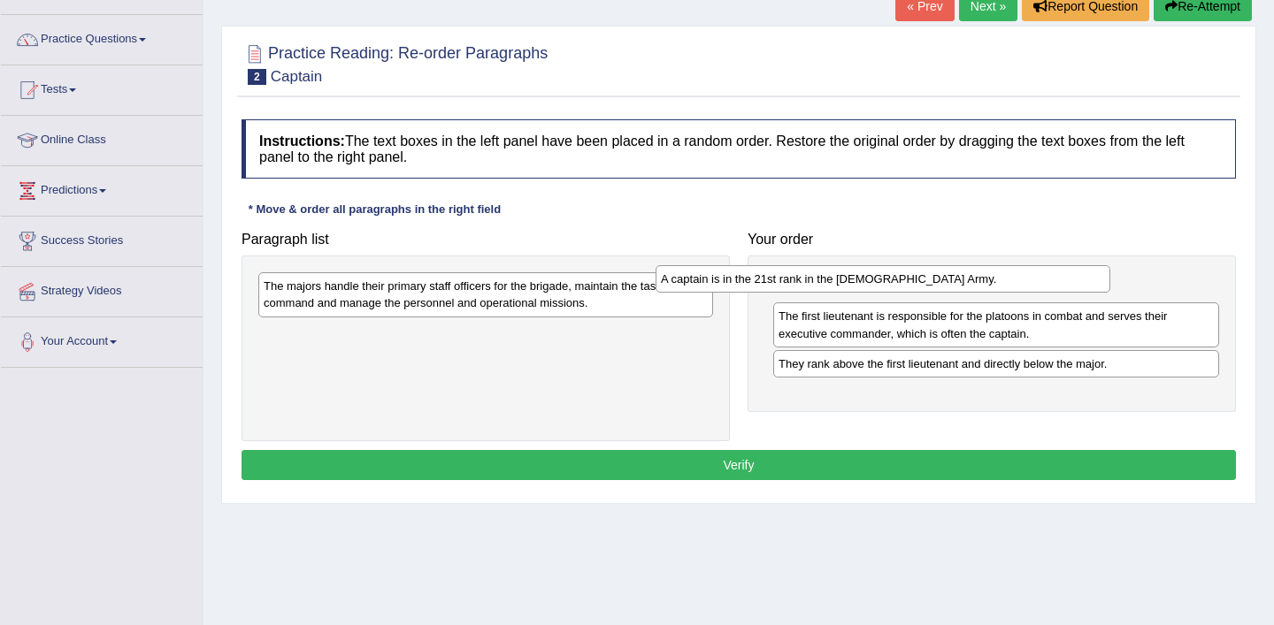
drag, startPoint x: 476, startPoint y: 339, endPoint x: 873, endPoint y: 284, distance: 400.9
click at [873, 284] on div "A captain is in the 21st rank in the [DEMOGRAPHIC_DATA] Army." at bounding box center [882, 278] width 455 height 27
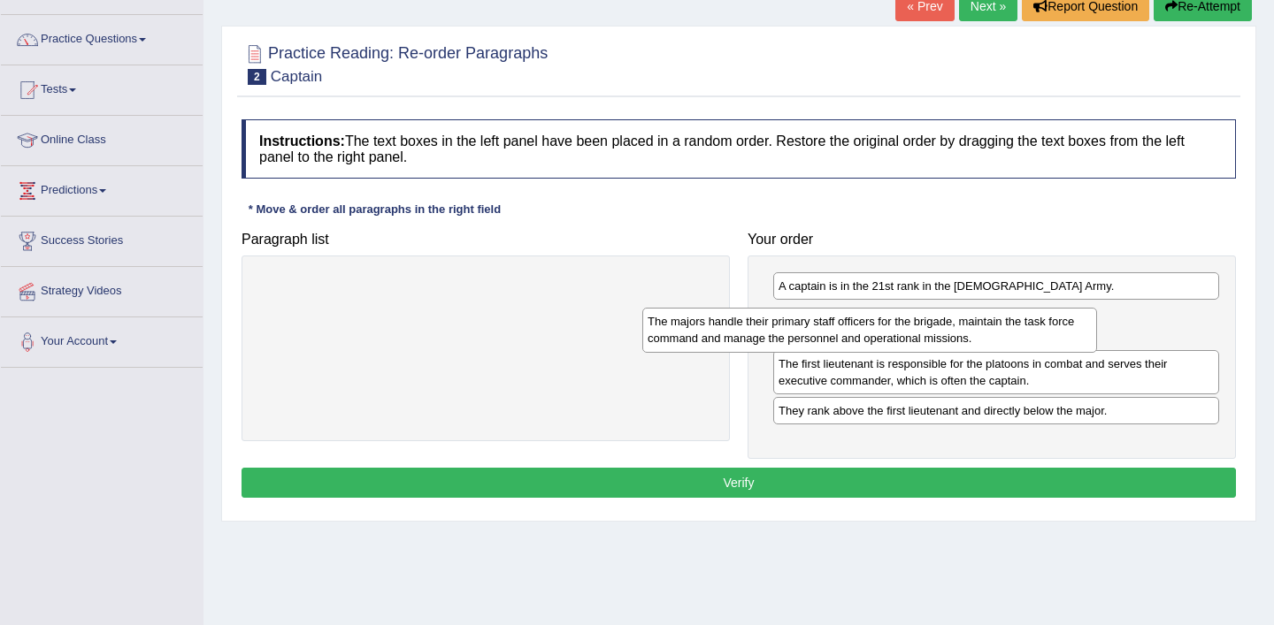
drag, startPoint x: 560, startPoint y: 290, endPoint x: 979, endPoint y: 325, distance: 420.7
click at [979, 325] on div "The majors handle their primary staff officers for the brigade, maintain the ta…" at bounding box center [869, 330] width 455 height 44
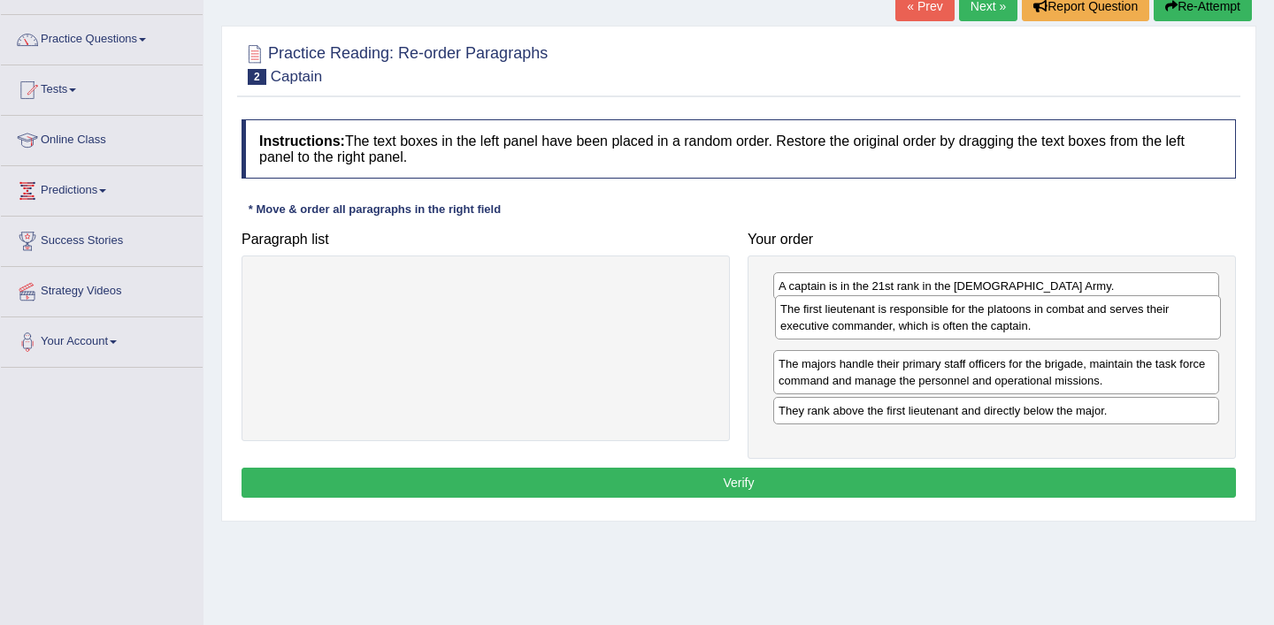
drag, startPoint x: 927, startPoint y: 382, endPoint x: 929, endPoint y: 327, distance: 54.9
click at [929, 327] on div "The first lieutenant is responsible for the platoons in combat and serves their…" at bounding box center [998, 317] width 446 height 44
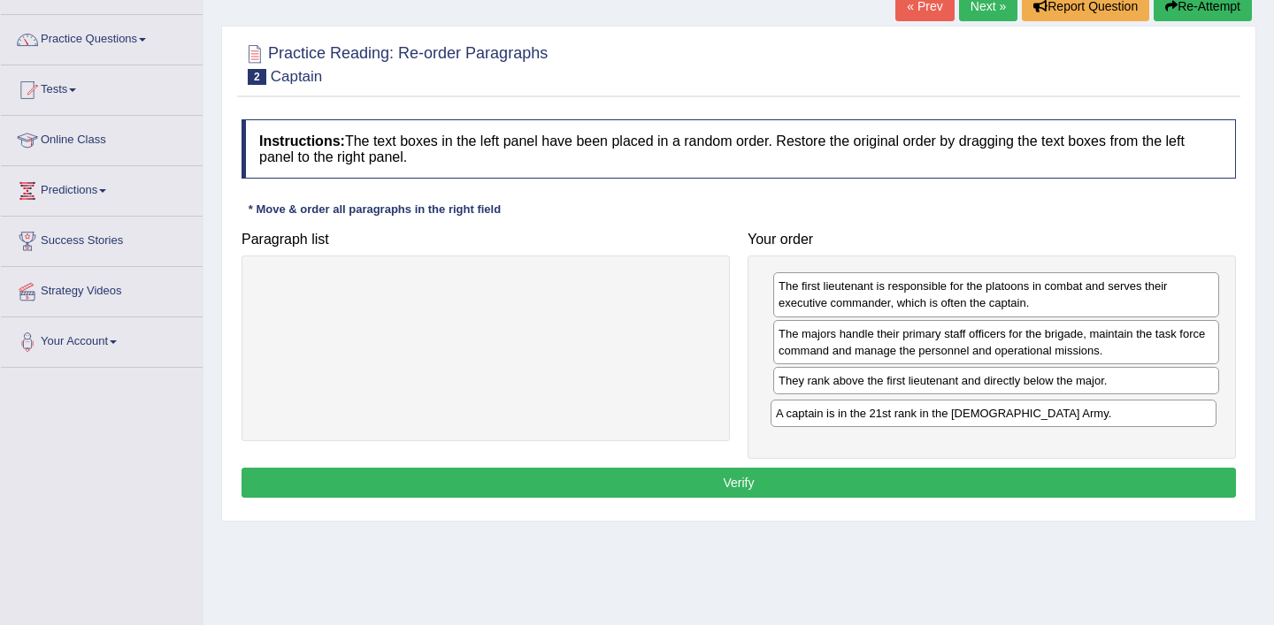
drag, startPoint x: 925, startPoint y: 288, endPoint x: 922, endPoint y: 414, distance: 125.7
click at [922, 414] on div "A captain is in the 21st rank in the US Army." at bounding box center [993, 413] width 446 height 27
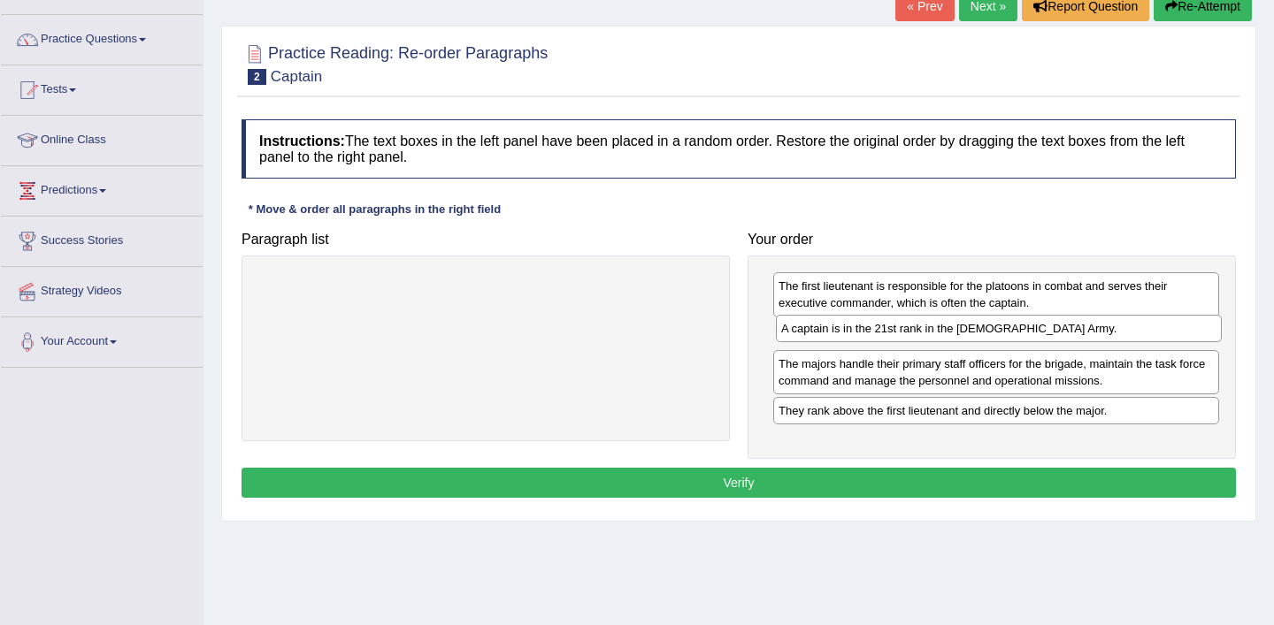
drag, startPoint x: 950, startPoint y: 418, endPoint x: 952, endPoint y: 334, distance: 84.0
click at [952, 334] on div "A captain is in the 21st rank in the US Army." at bounding box center [999, 328] width 446 height 27
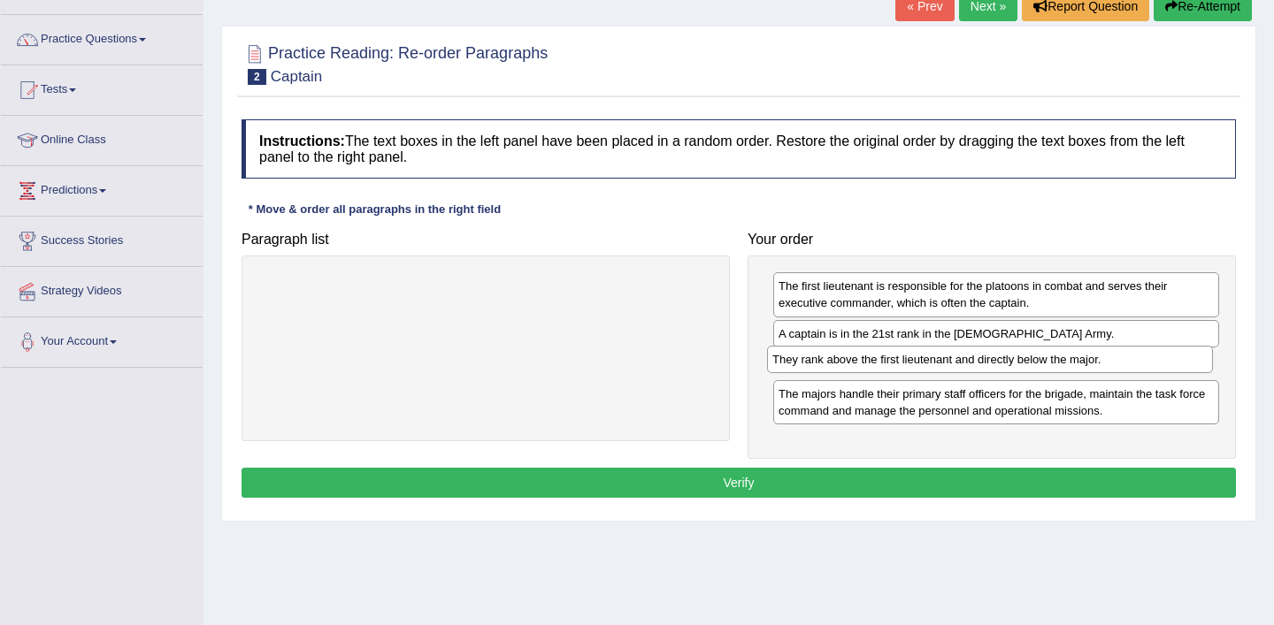
drag, startPoint x: 947, startPoint y: 417, endPoint x: 941, endPoint y: 370, distance: 47.3
click at [941, 367] on div "They rank above the first lieutenant and directly below the major." at bounding box center [990, 359] width 446 height 27
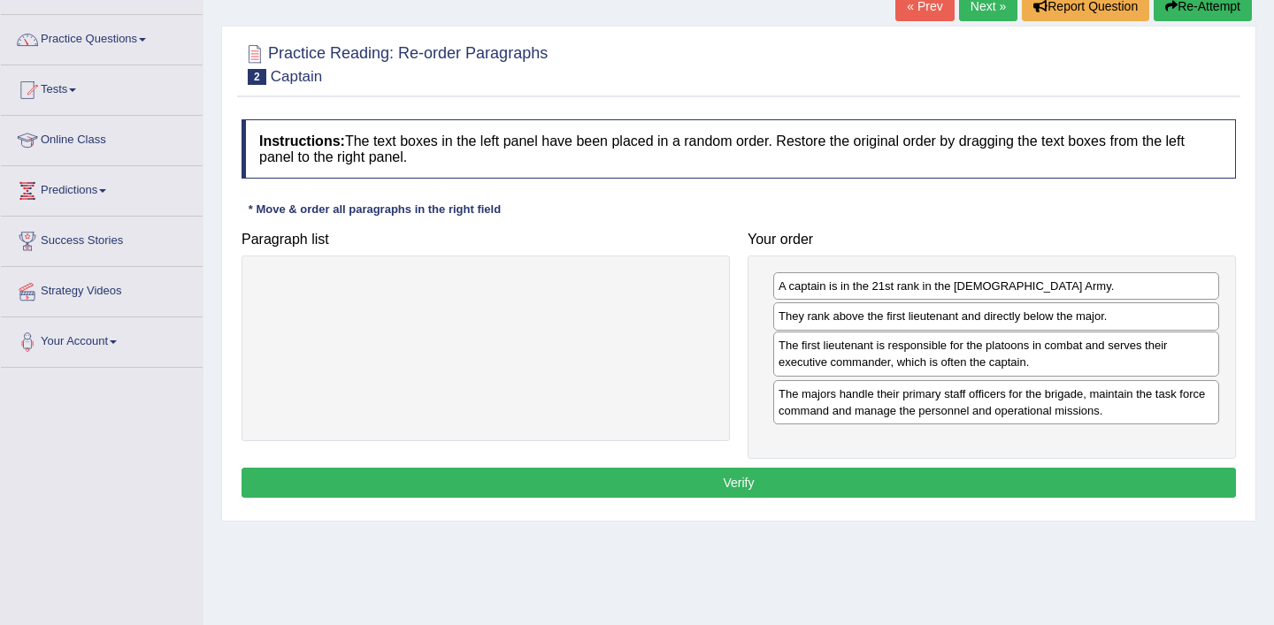
drag, startPoint x: 961, startPoint y: 292, endPoint x: 961, endPoint y: 351, distance: 59.3
click at [961, 351] on div "The first lieutenant is responsible for the platoons in combat and serves their…" at bounding box center [996, 354] width 446 height 44
click at [734, 484] on button "Verify" at bounding box center [738, 483] width 994 height 30
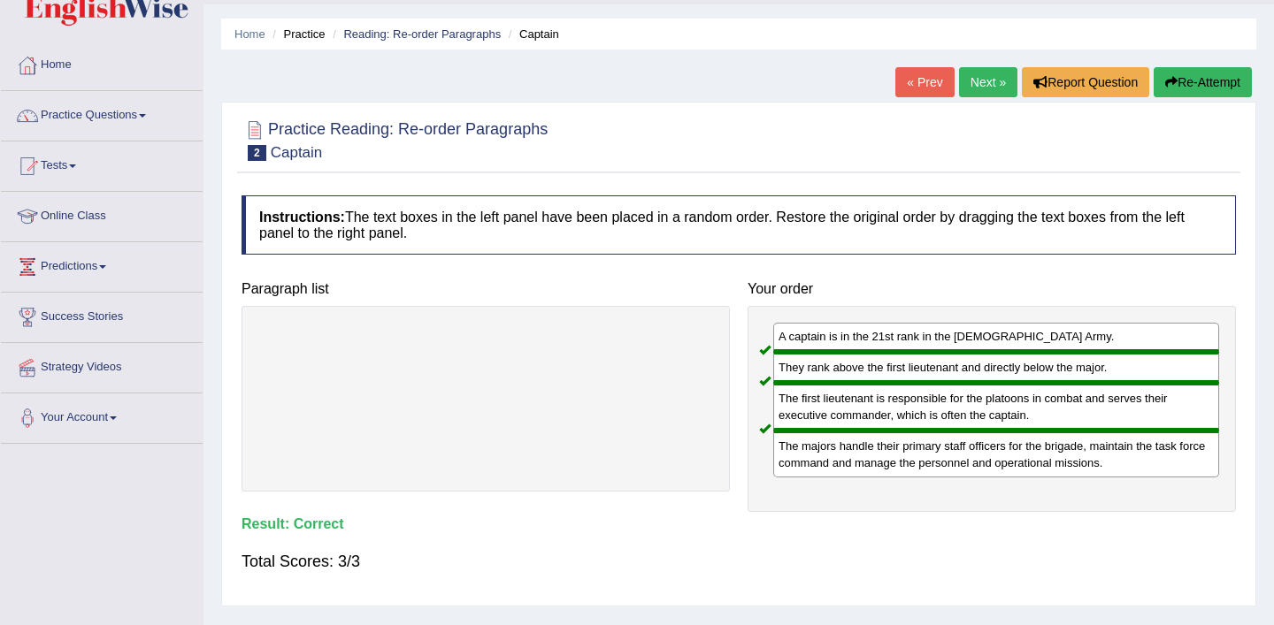
scroll to position [76, 0]
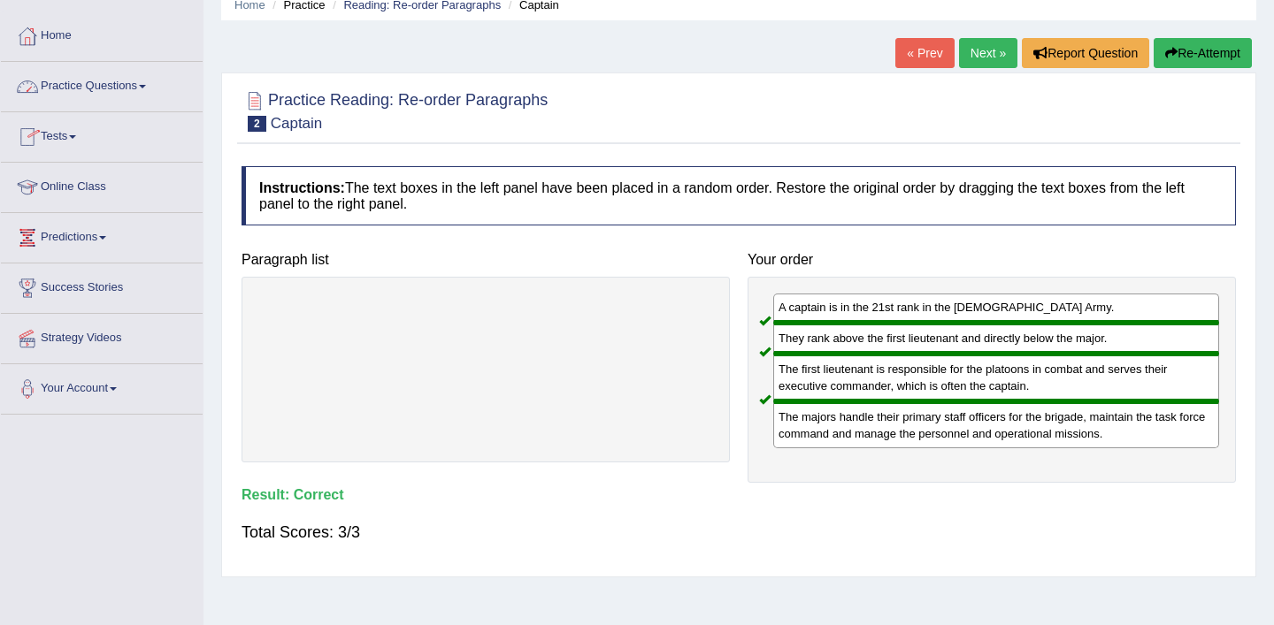
click at [146, 85] on span at bounding box center [142, 87] width 7 height 4
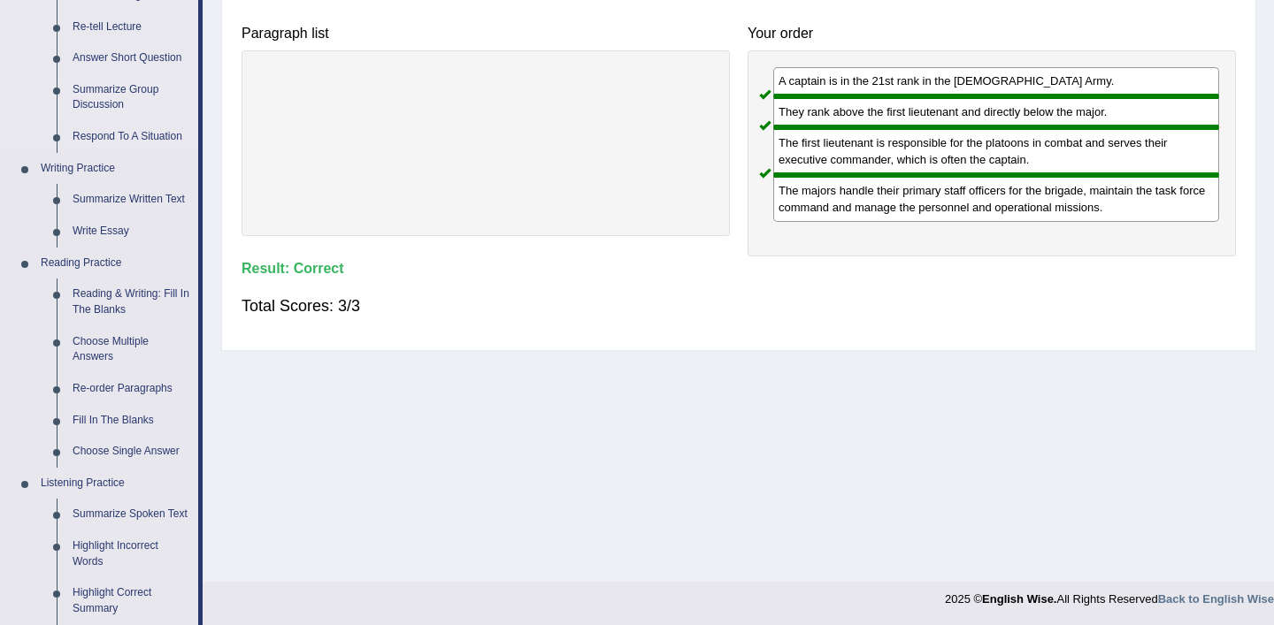
scroll to position [306, 0]
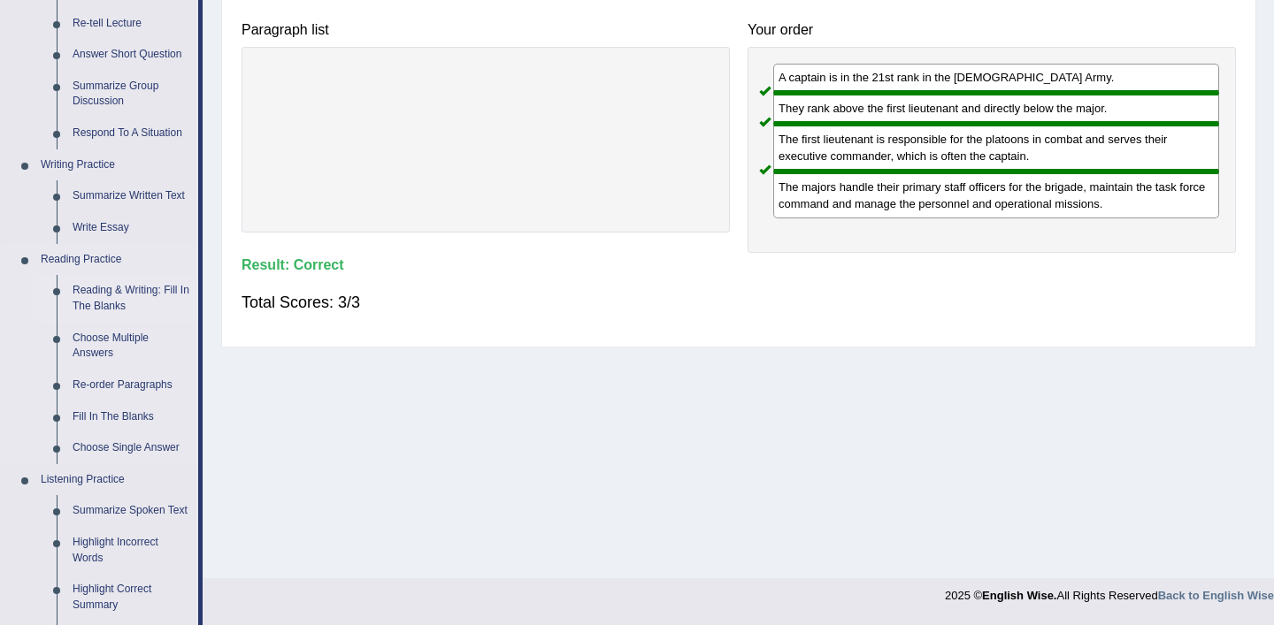
click at [125, 300] on link "Reading & Writing: Fill In The Blanks" at bounding box center [132, 298] width 134 height 47
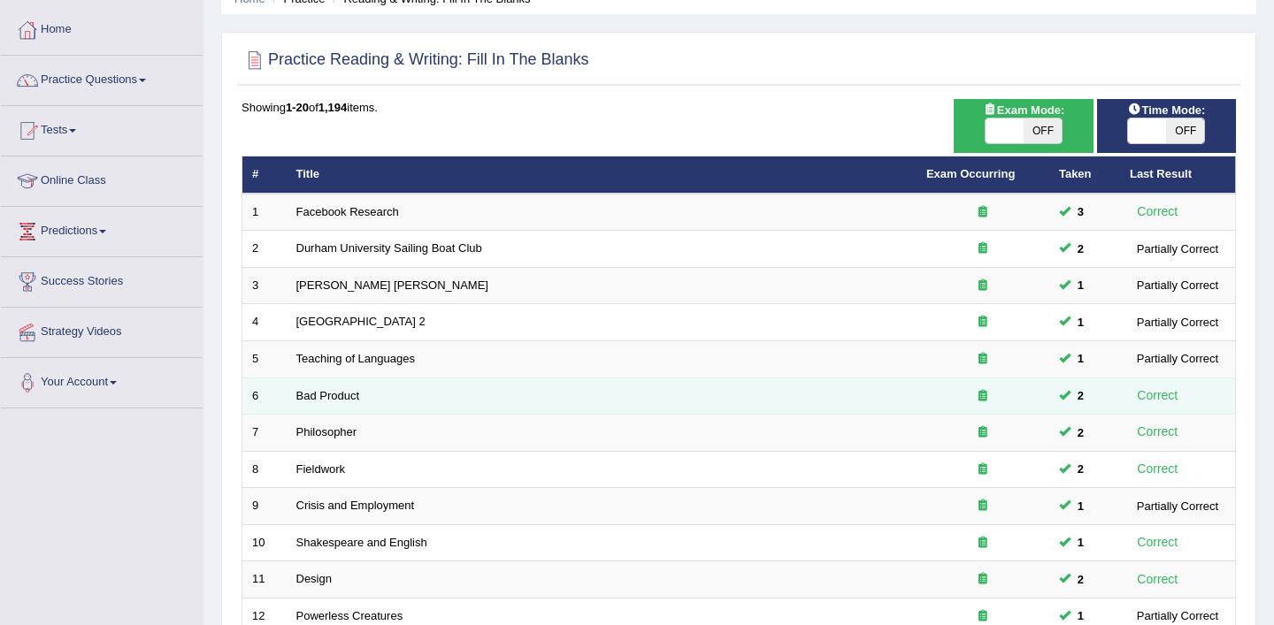
scroll to position [126, 0]
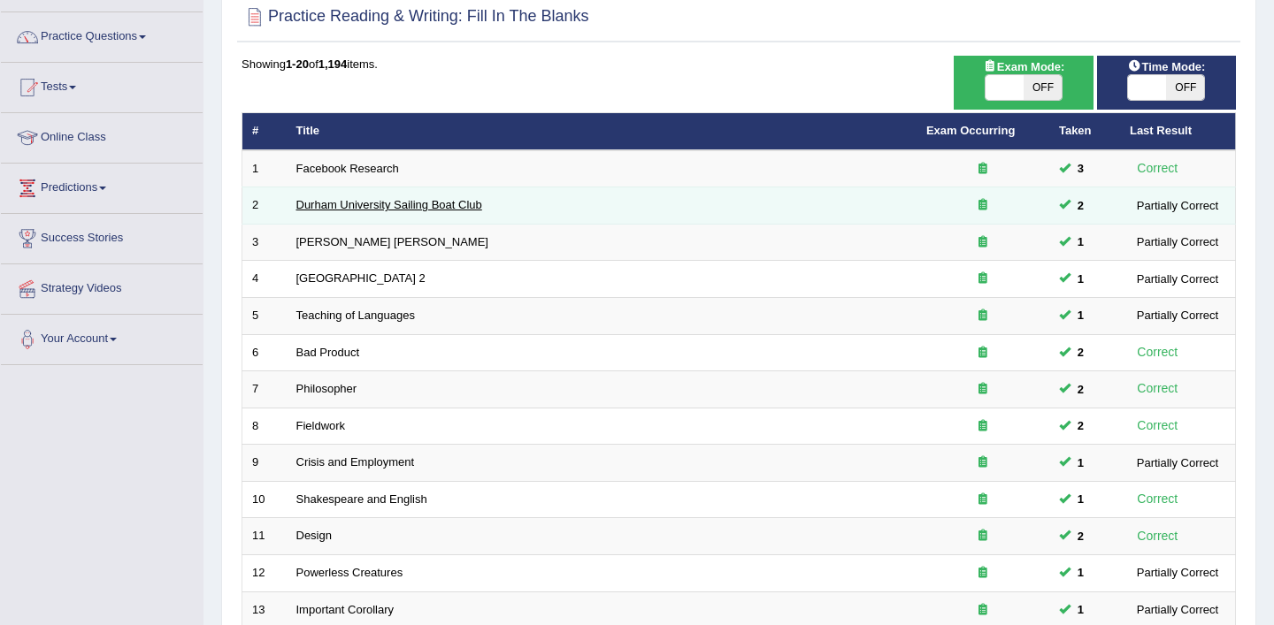
click at [474, 204] on link "Durham University Sailing Boat Club" at bounding box center [389, 204] width 186 height 13
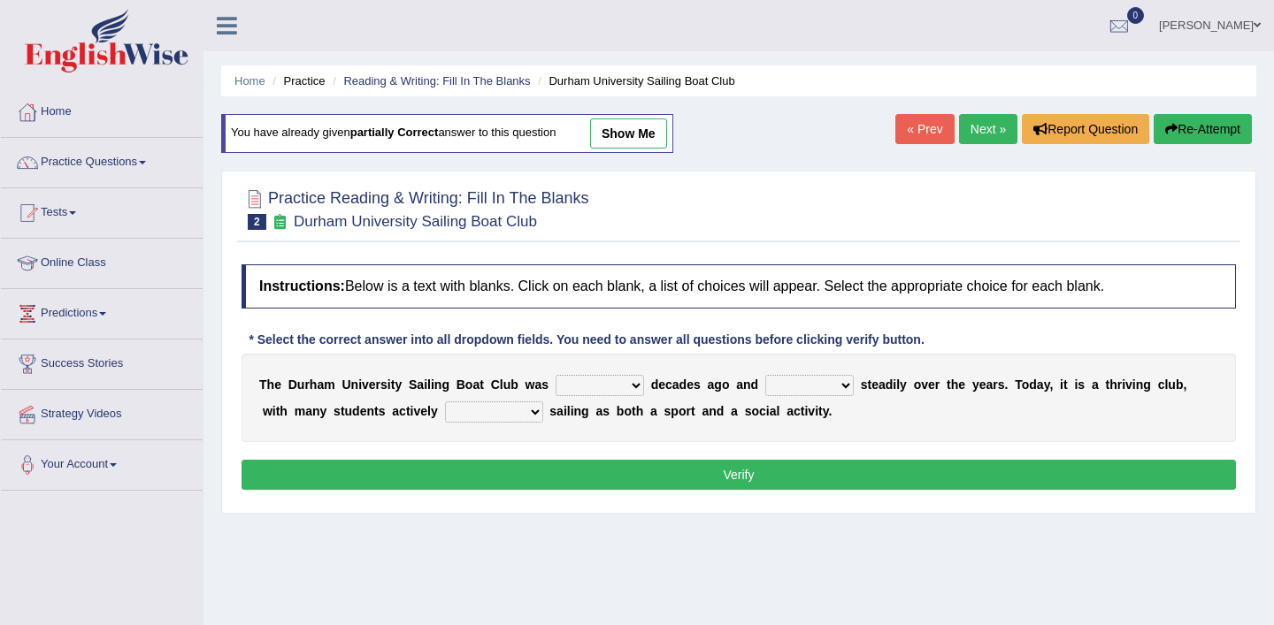
click at [647, 126] on link "show me" at bounding box center [628, 134] width 77 height 30
select select "founded"
select select "has grown"
select select "enjoying"
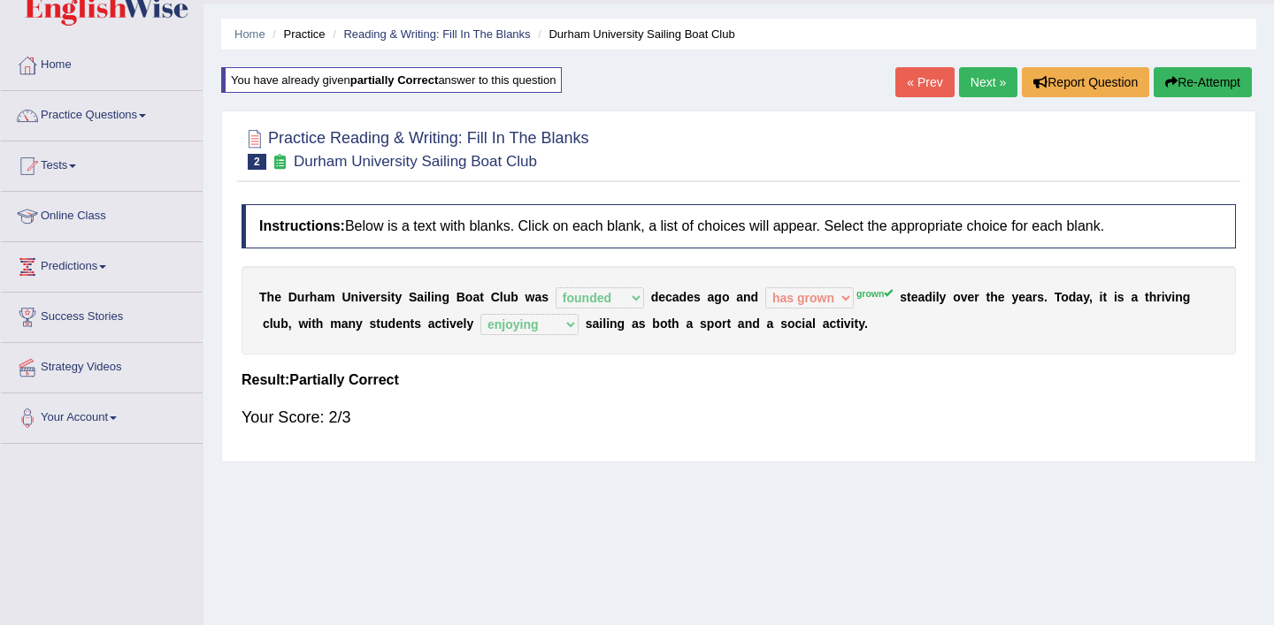
scroll to position [46, 0]
click at [154, 113] on link "Practice Questions" at bounding box center [102, 114] width 202 height 44
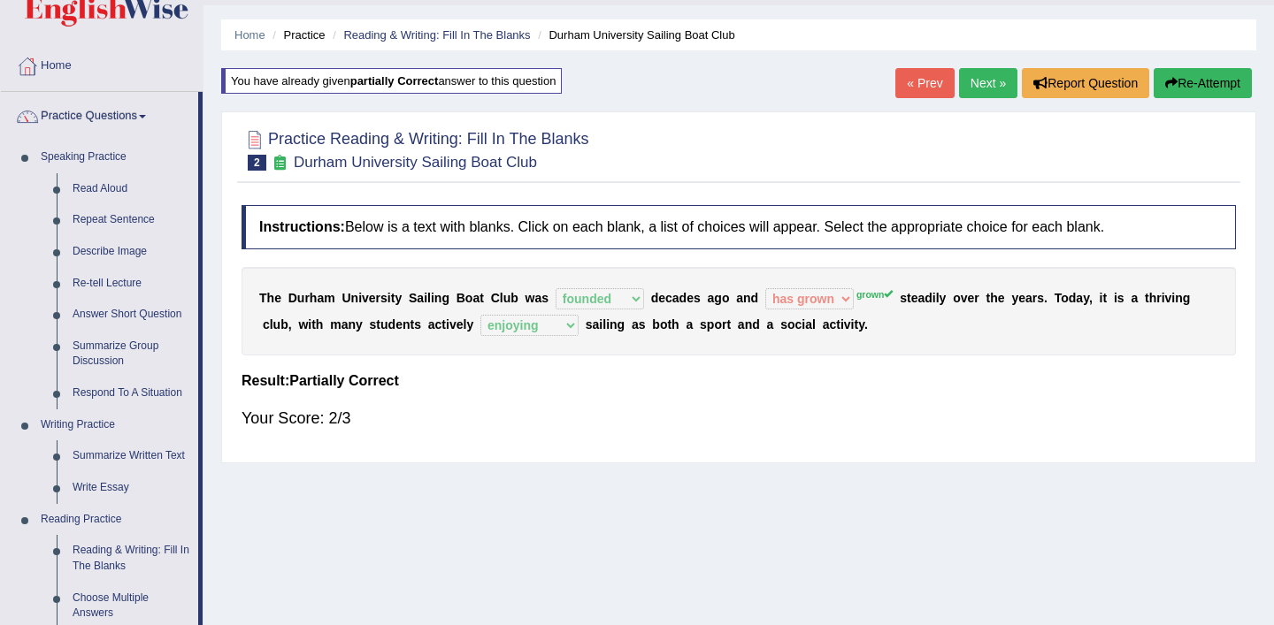
click at [983, 79] on link "Next »" at bounding box center [988, 83] width 58 height 30
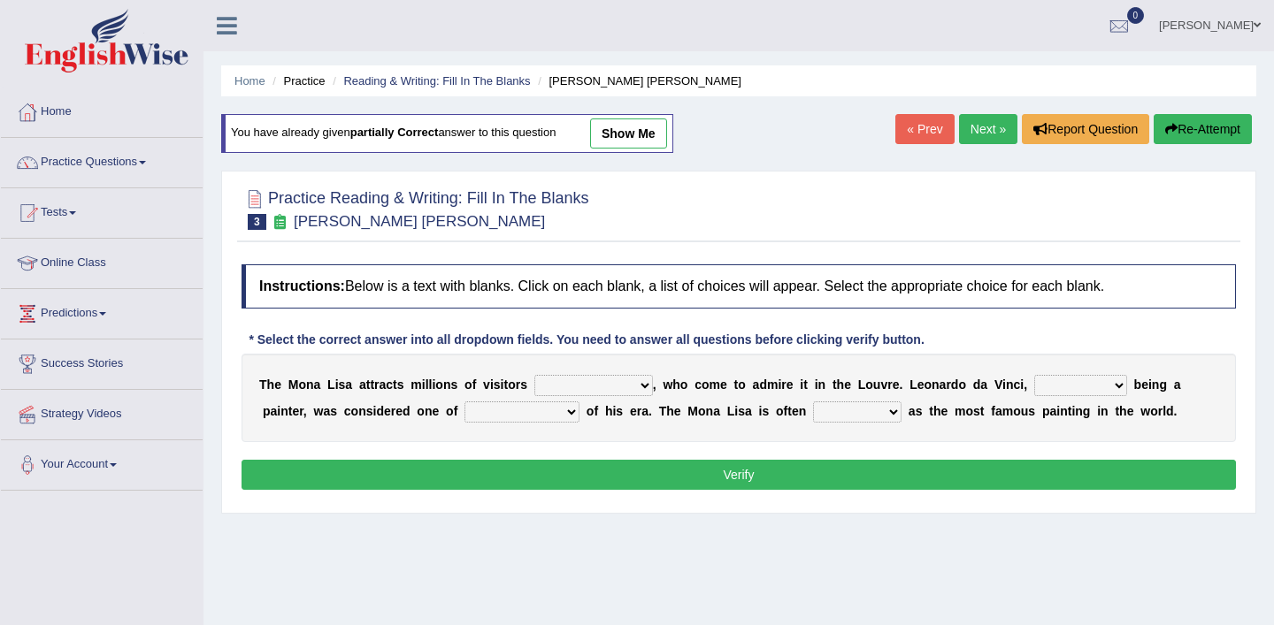
click at [662, 134] on link "show me" at bounding box center [628, 134] width 77 height 30
select select "around the year"
select select "as well as"
select select "the best artists"
select select "described"
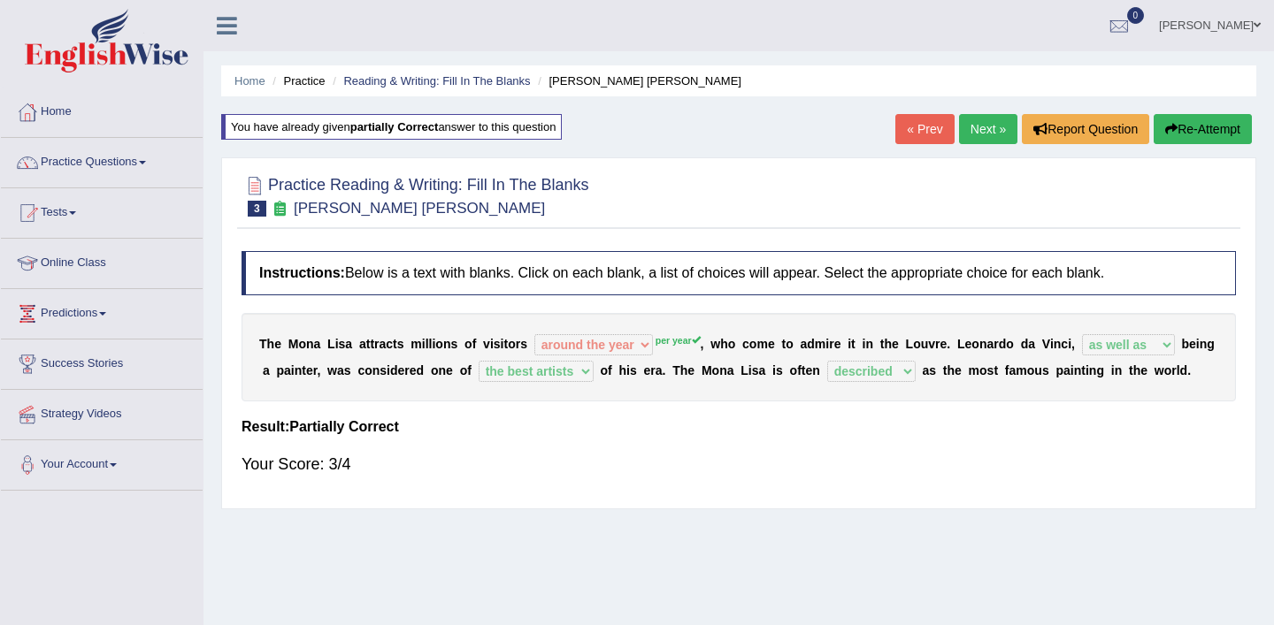
click at [980, 132] on link "Next »" at bounding box center [988, 129] width 58 height 30
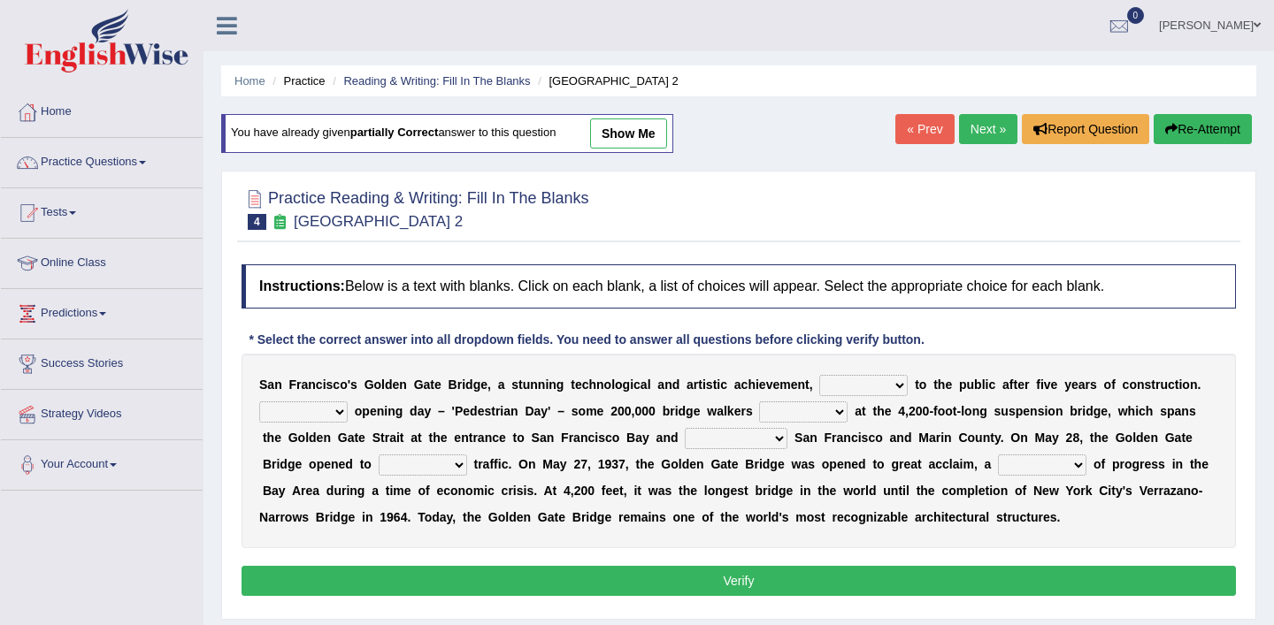
click at [648, 136] on link "show me" at bounding box center [628, 134] width 77 height 30
select select "opens"
select select "On"
select select "looked"
select select "connects"
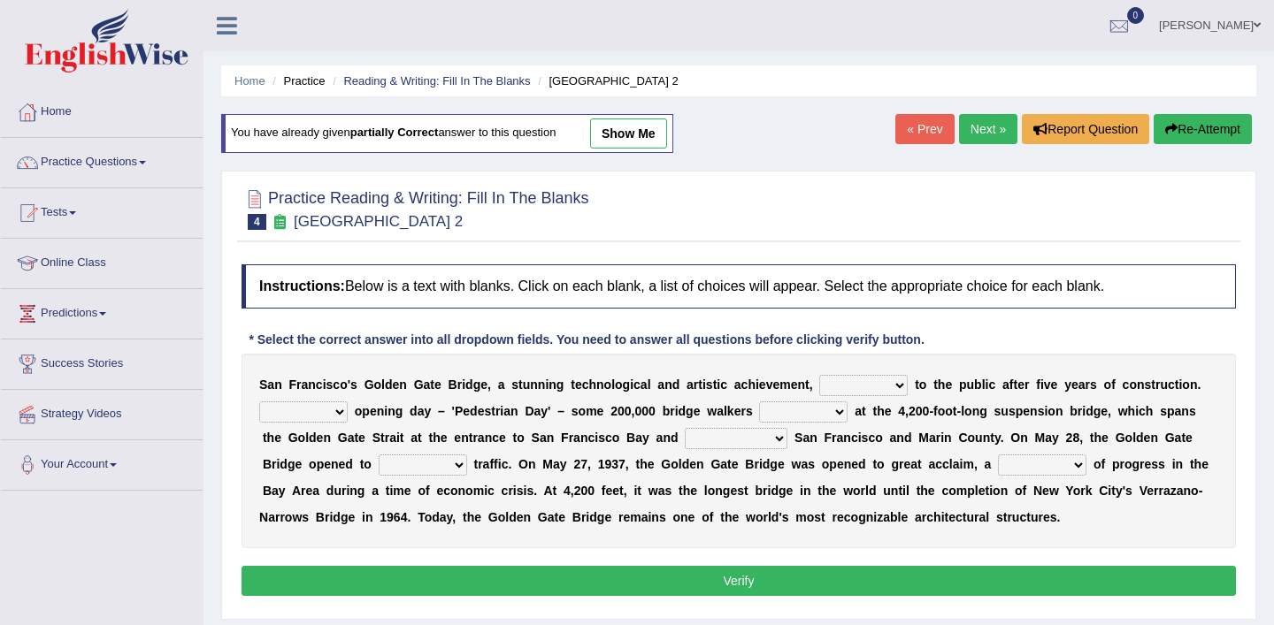
select select "vehicular"
select select "symbol"
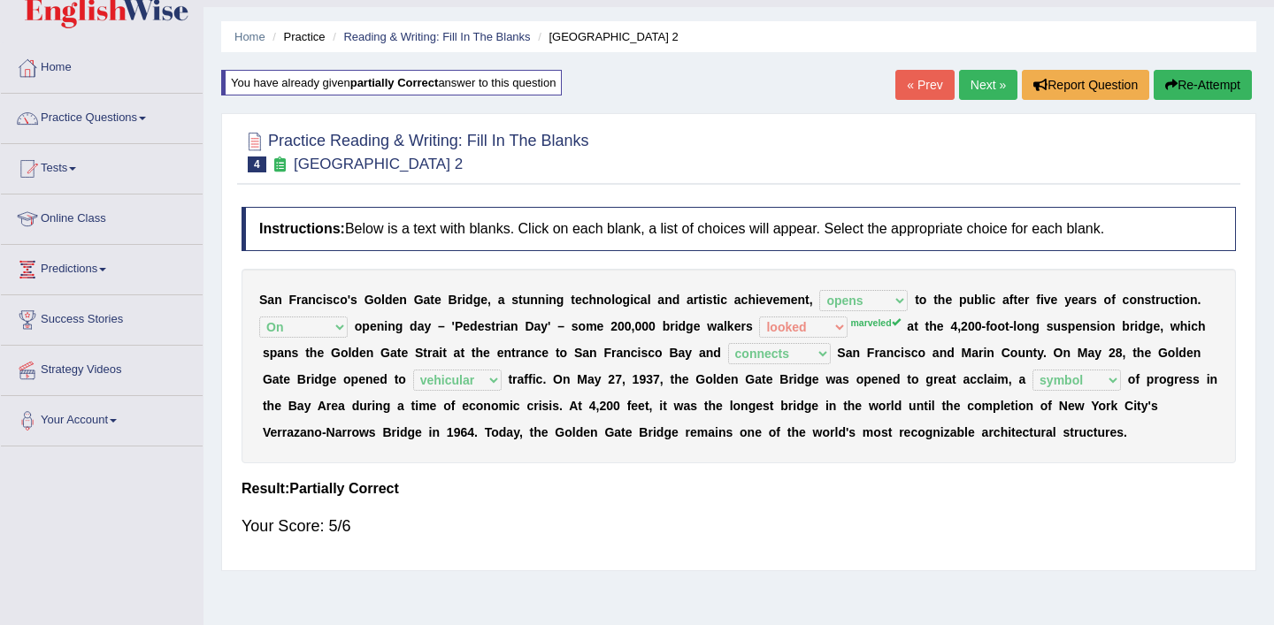
scroll to position [46, 0]
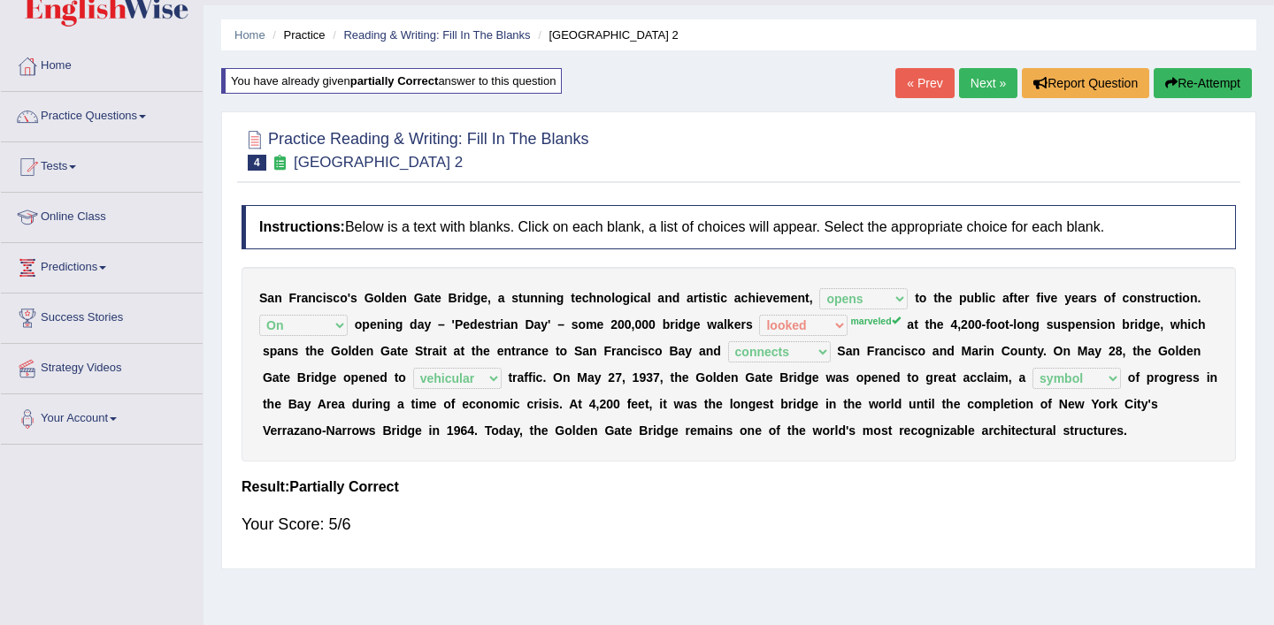
click at [987, 80] on link "Next »" at bounding box center [988, 83] width 58 height 30
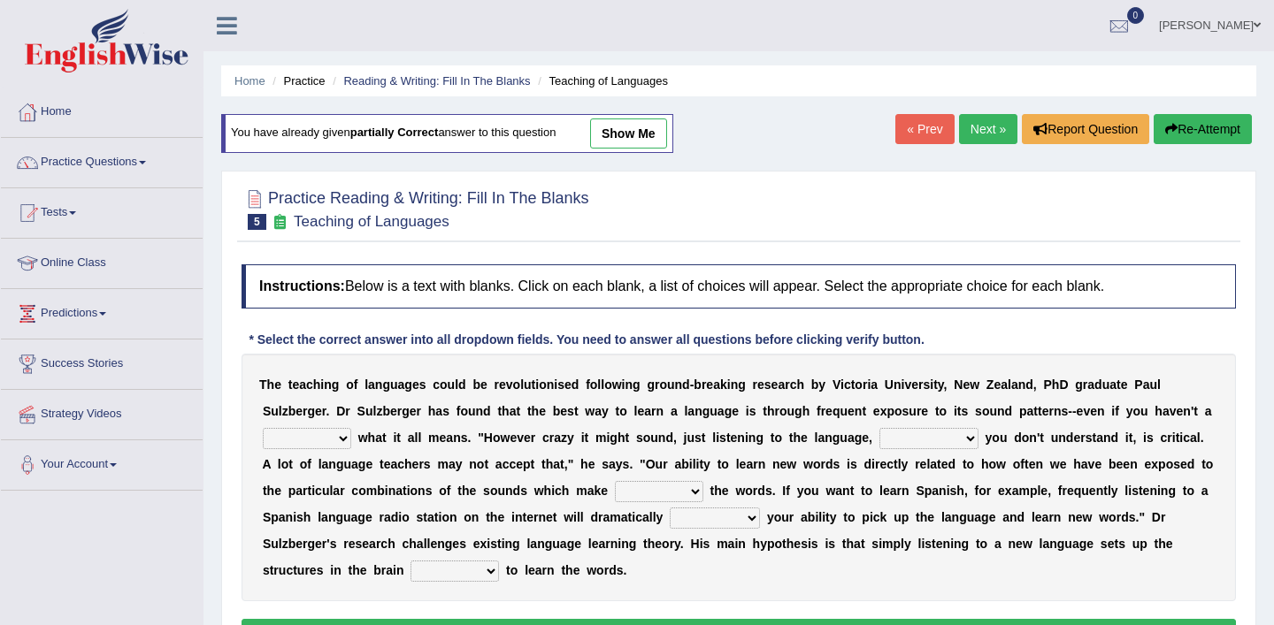
click at [667, 131] on link "show me" at bounding box center [628, 134] width 77 height 30
select select "clue"
select select "even though"
select select "up"
select select "boost"
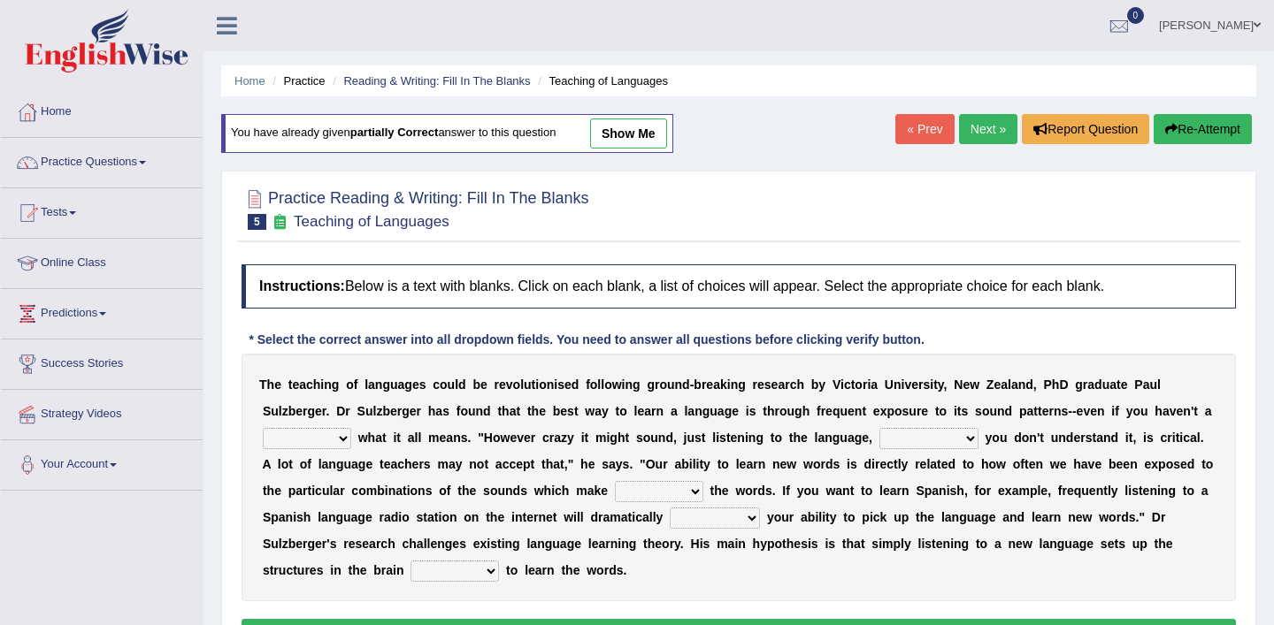
select select "directed"
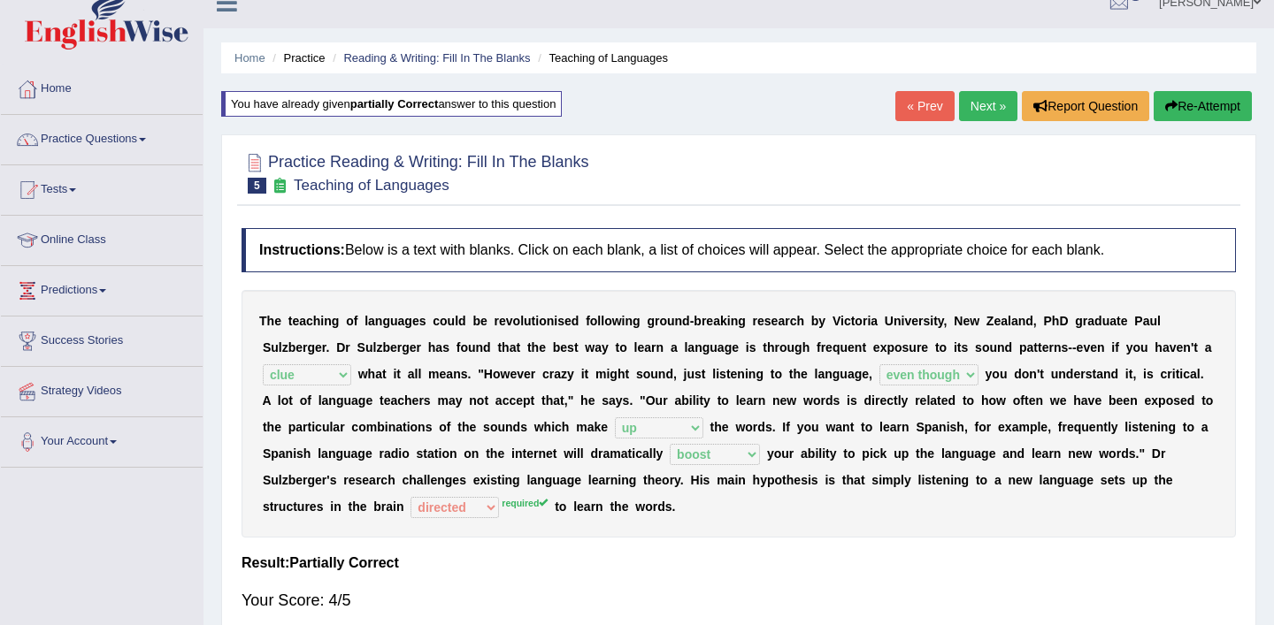
scroll to position [17, 0]
